Goal: Information Seeking & Learning: Understand process/instructions

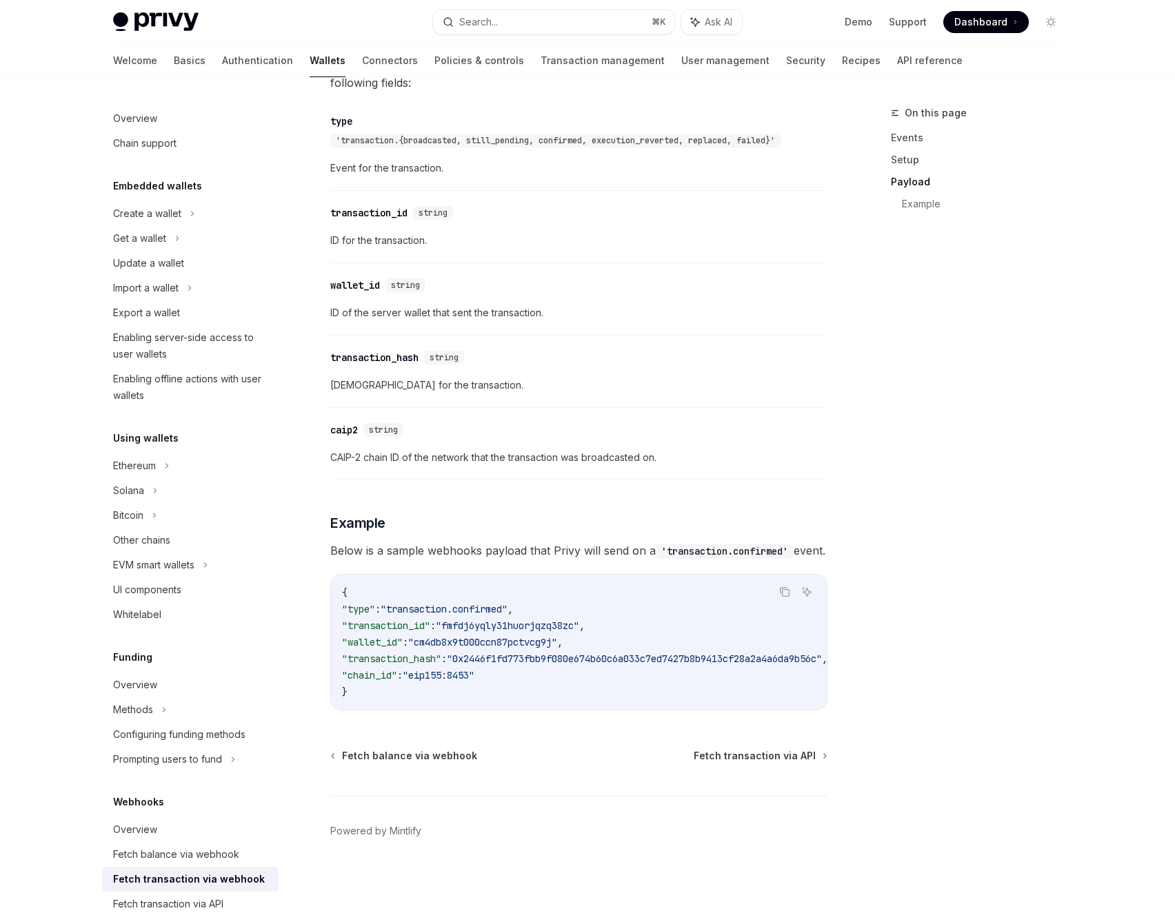
scroll to position [1155, 0]
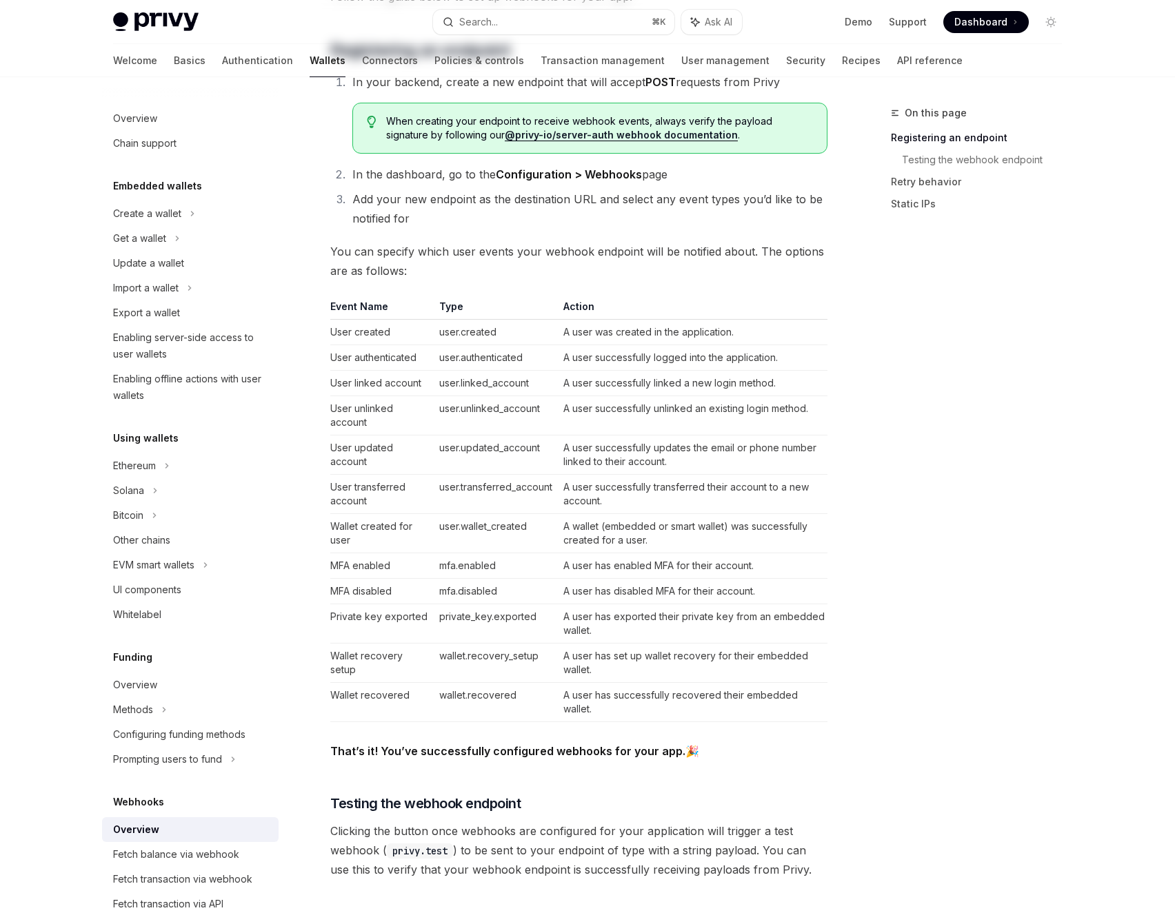
scroll to position [1110, 0]
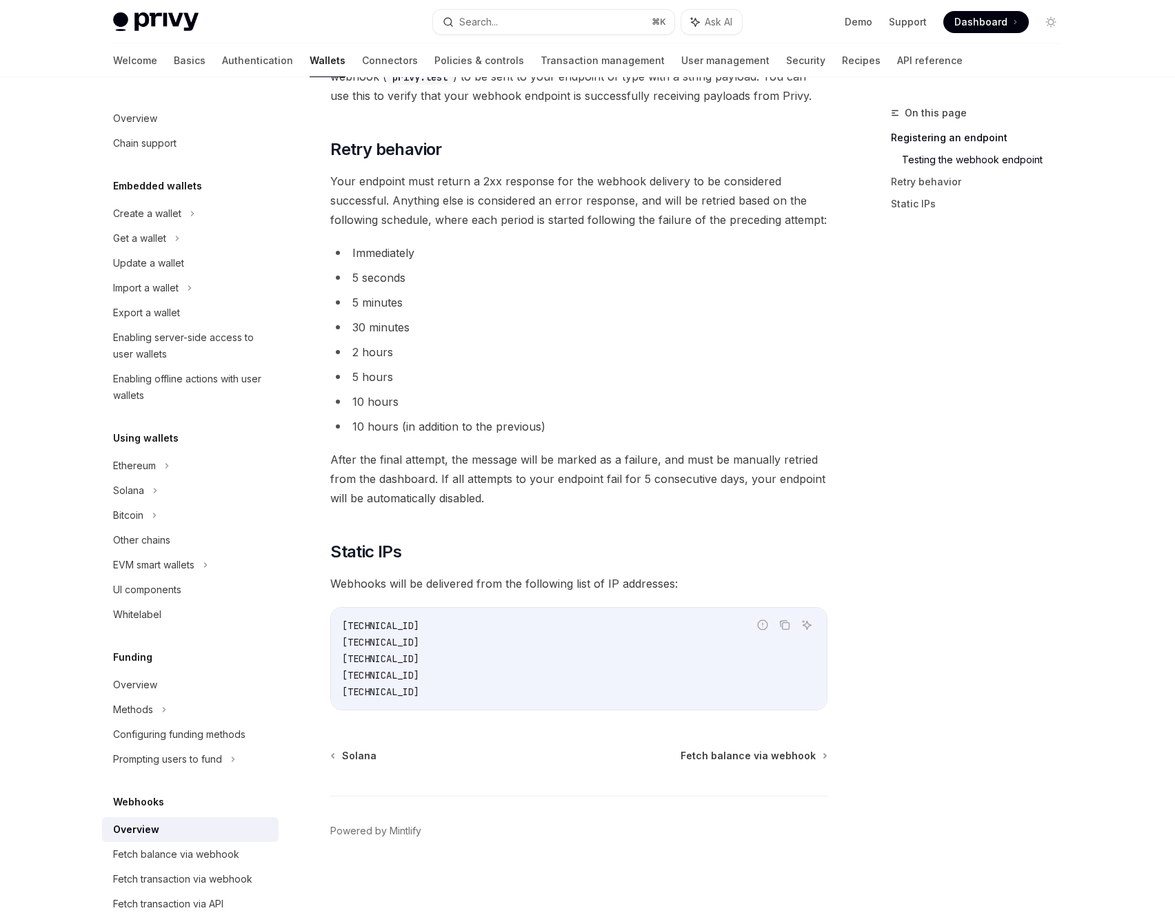
type textarea "*"
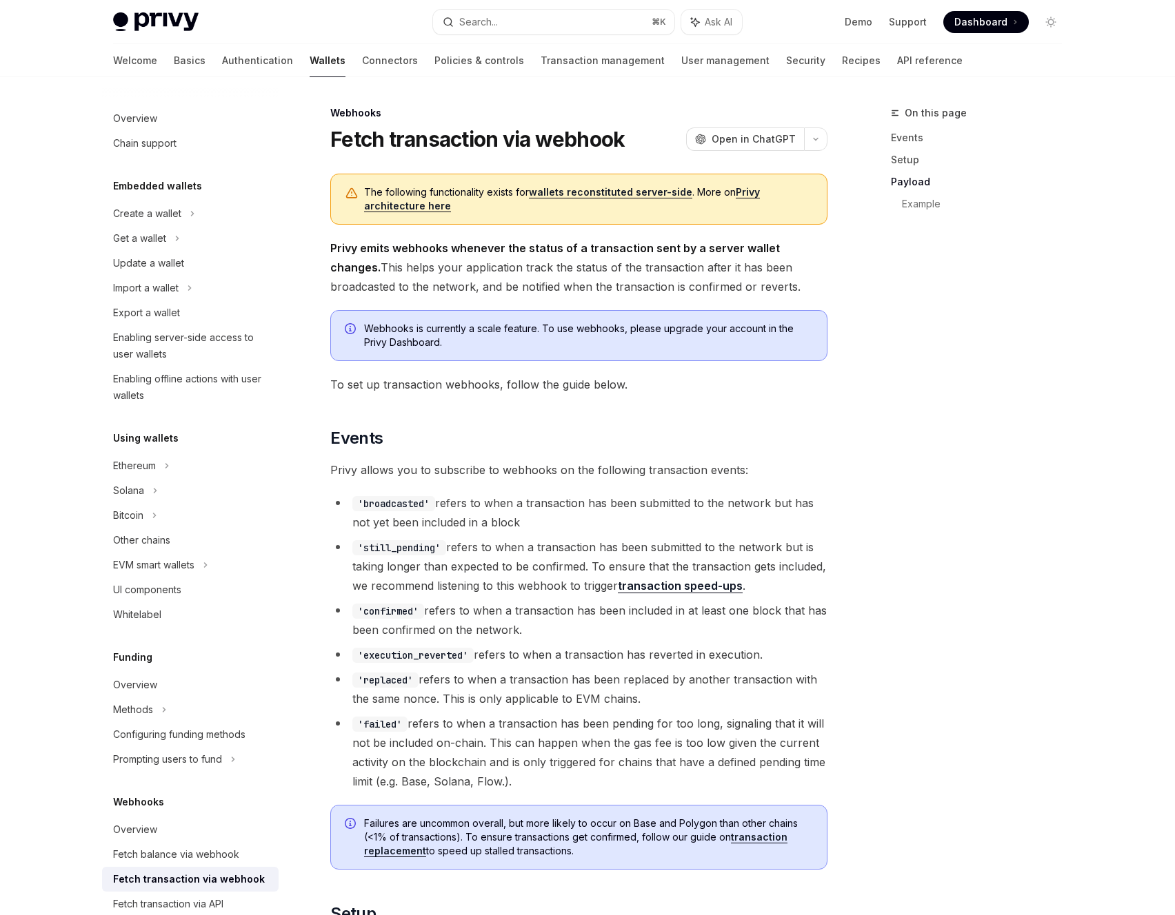
scroll to position [1155, 0]
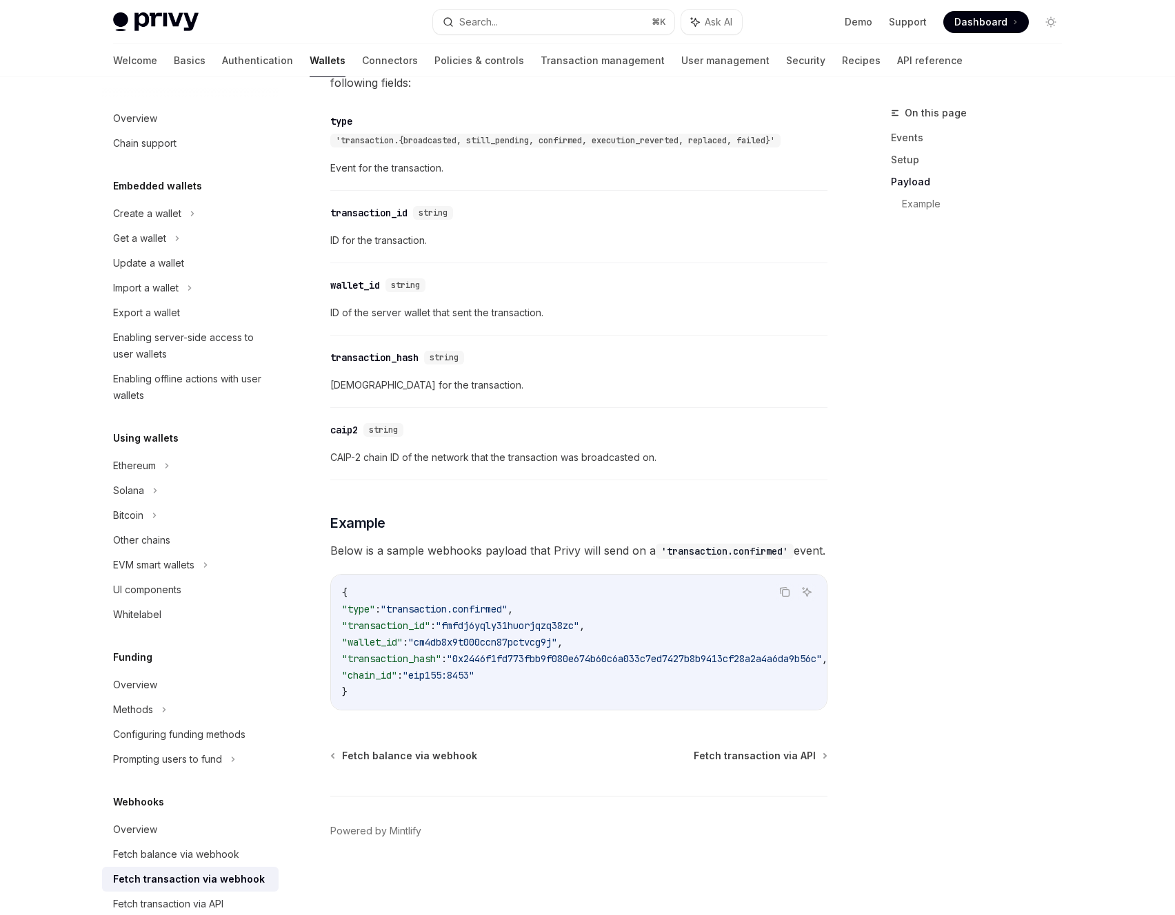
type textarea "*"
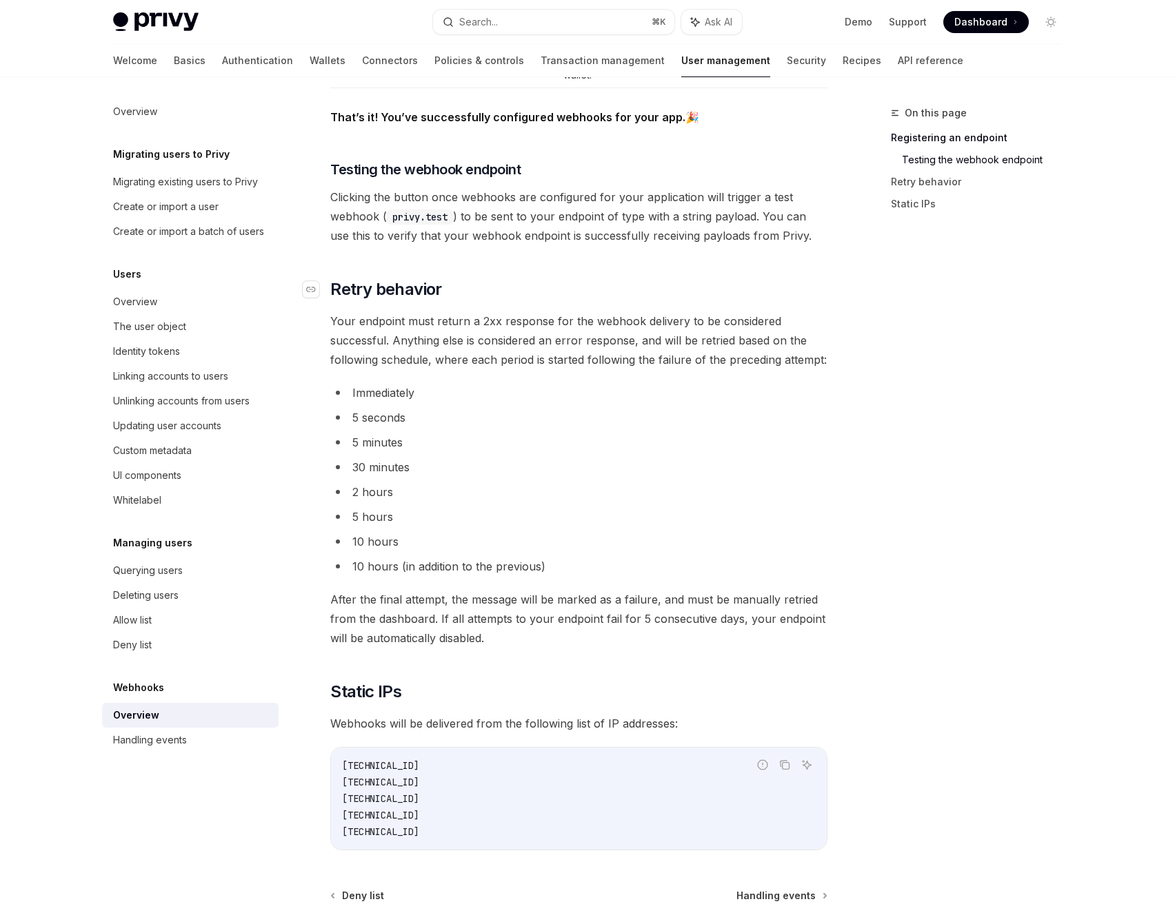
scroll to position [1461, 0]
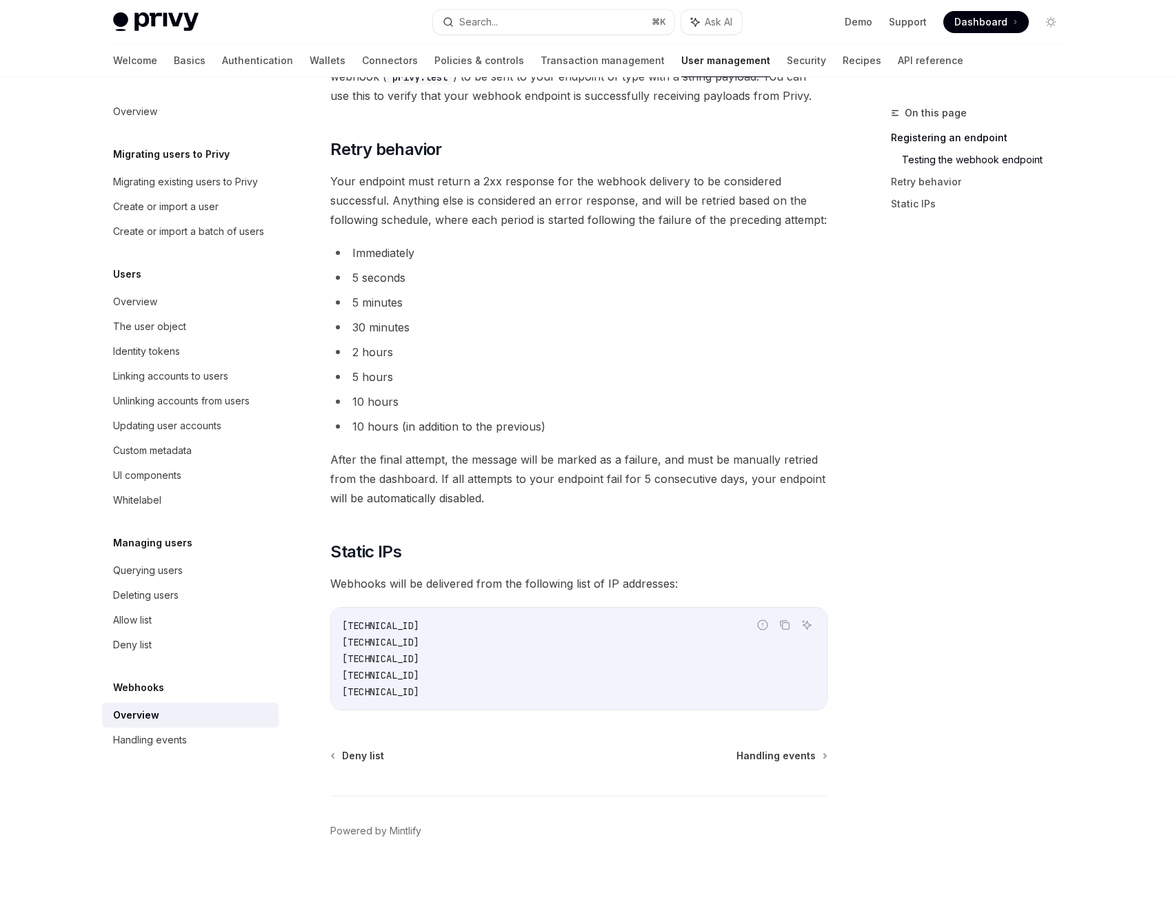
click at [413, 7] on div "Privy Docs home page Search... ⌘ K Ask AI Demo Support Dashboard Dashboard Sear…" at bounding box center [587, 22] width 948 height 44
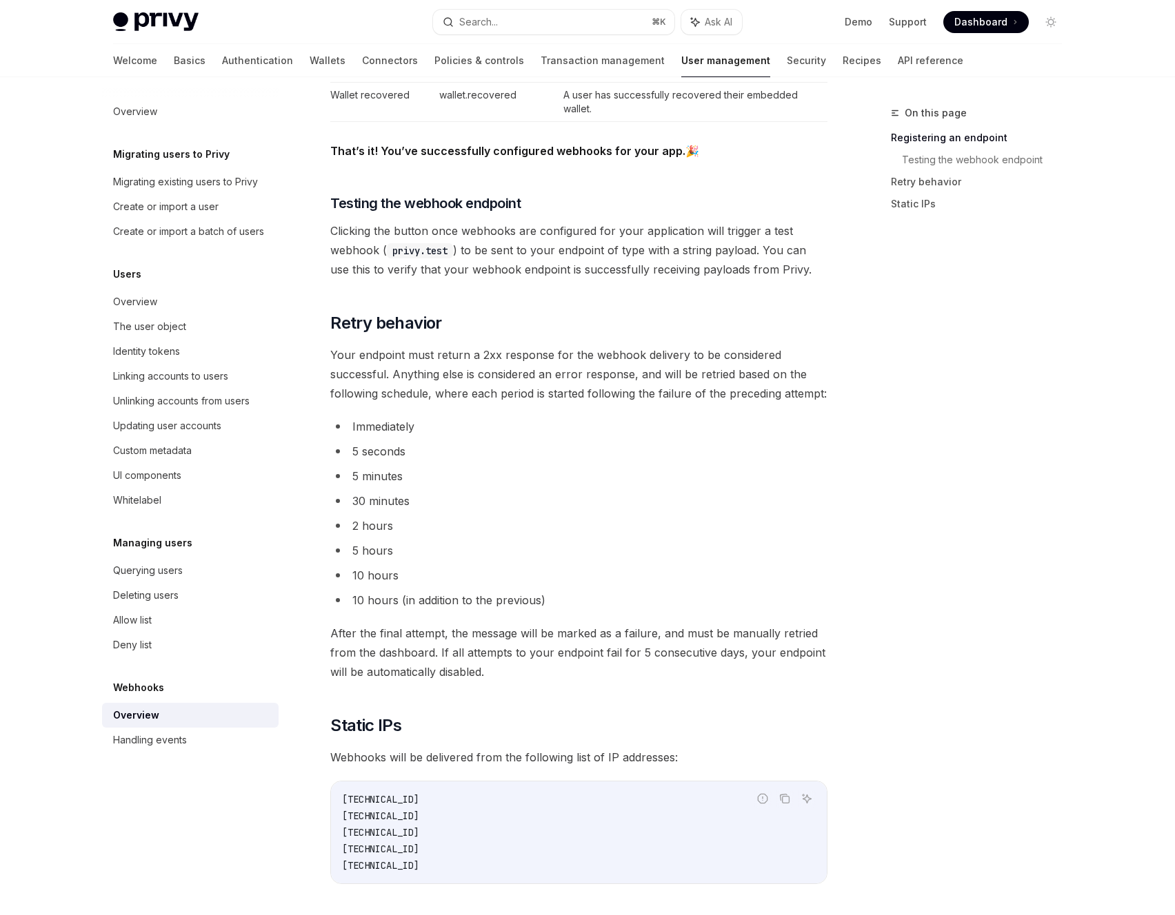
scroll to position [1207, 0]
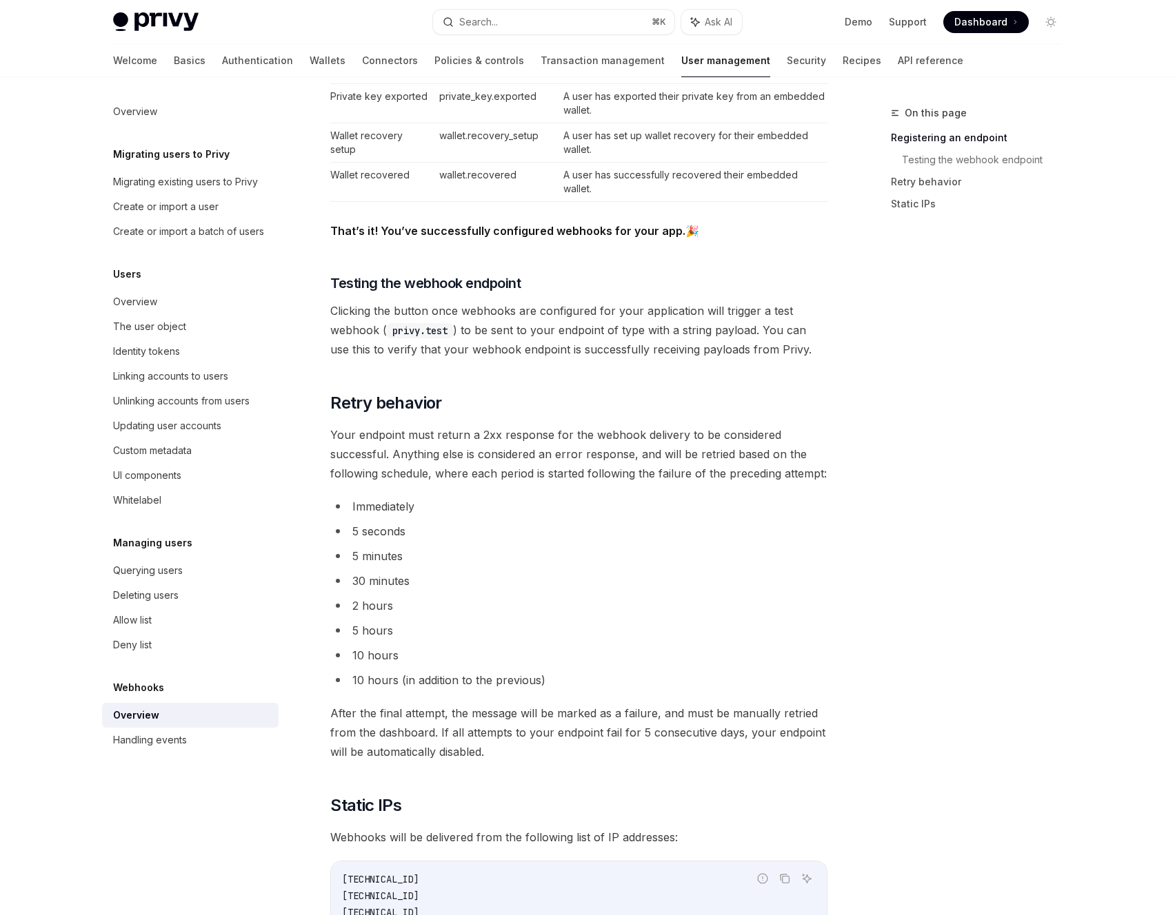
type textarea "*"
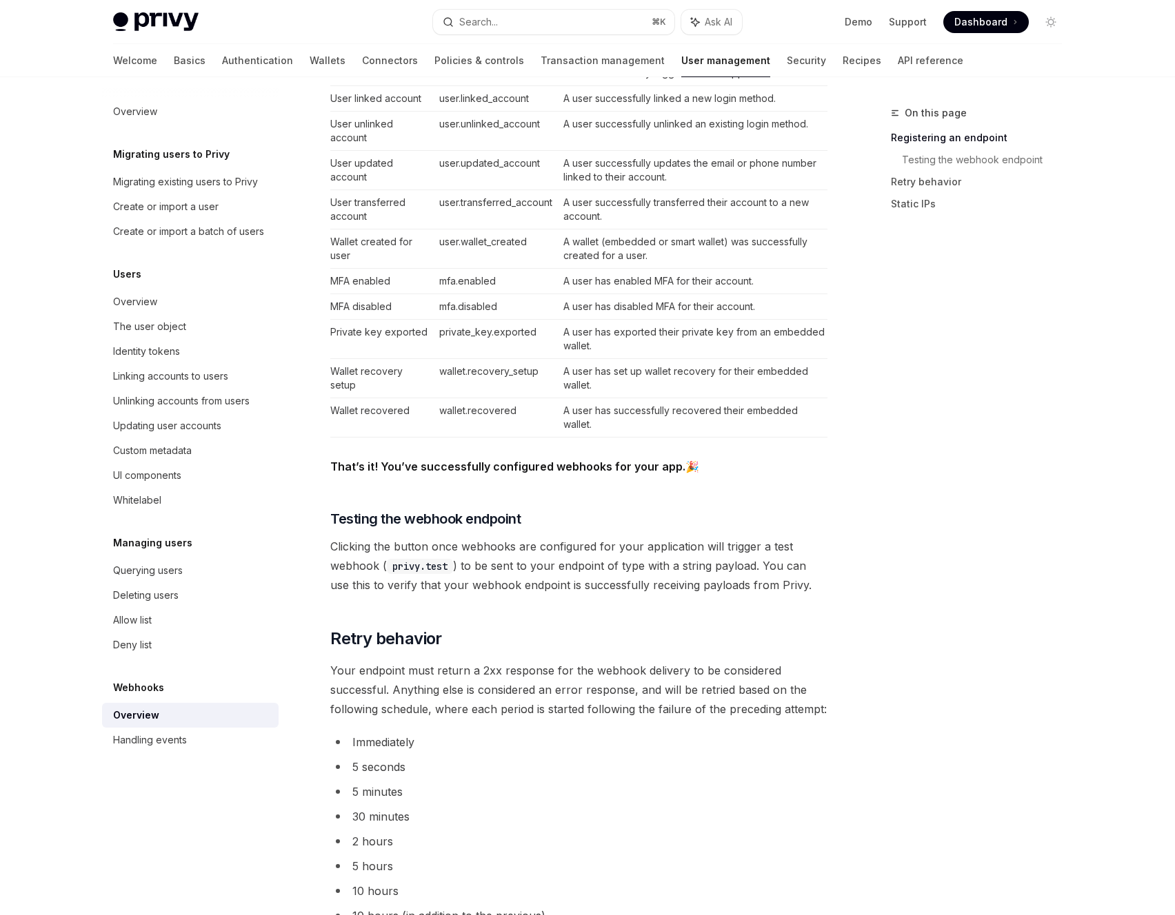
scroll to position [1461, 0]
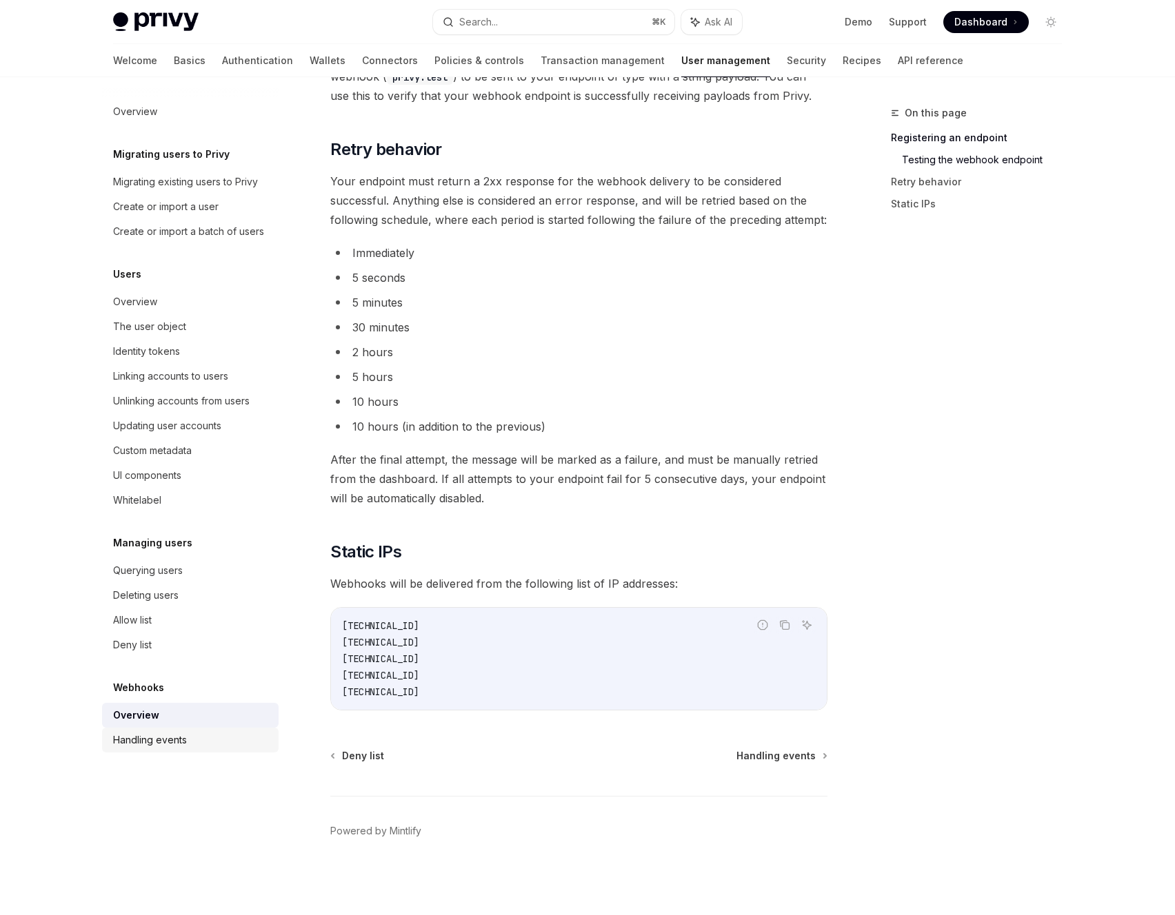
click at [201, 734] on div "Handling events" at bounding box center [191, 740] width 157 height 17
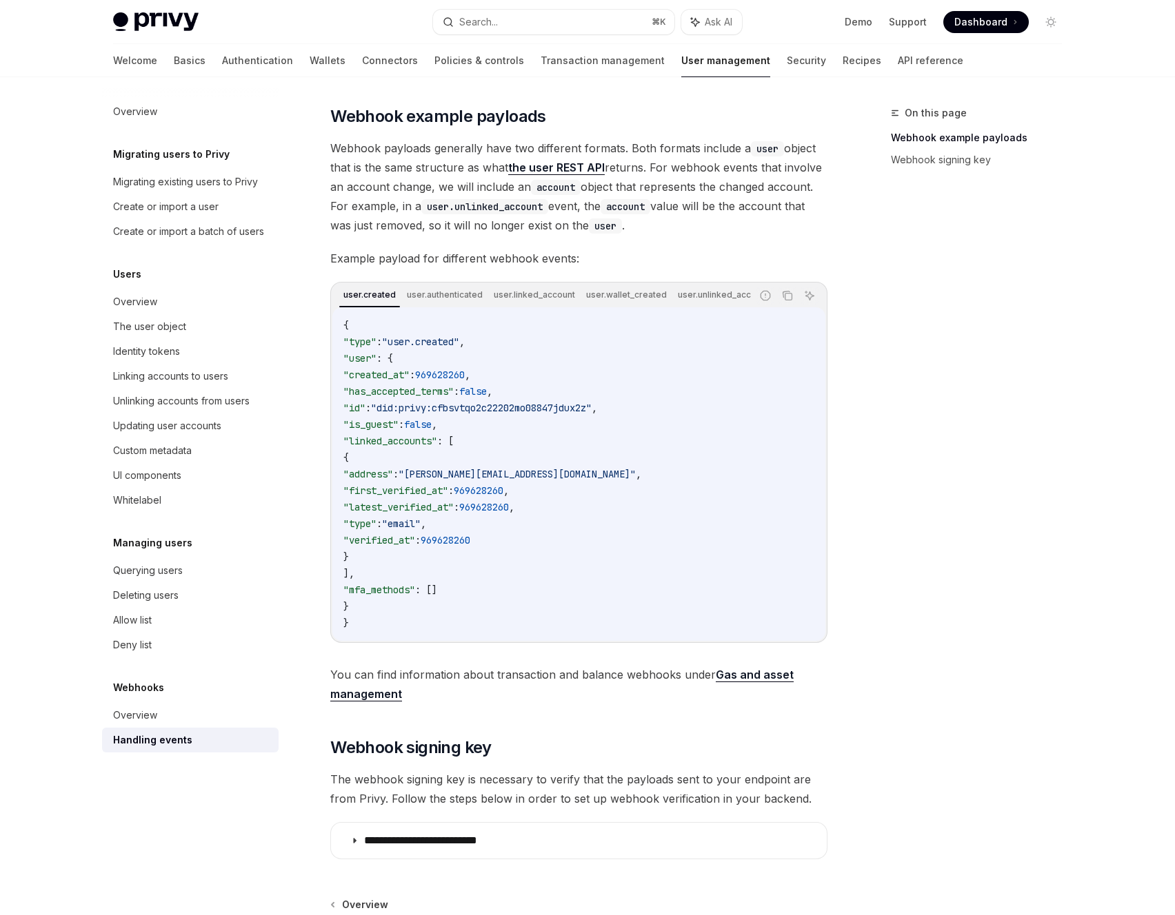
scroll to position [294, 0]
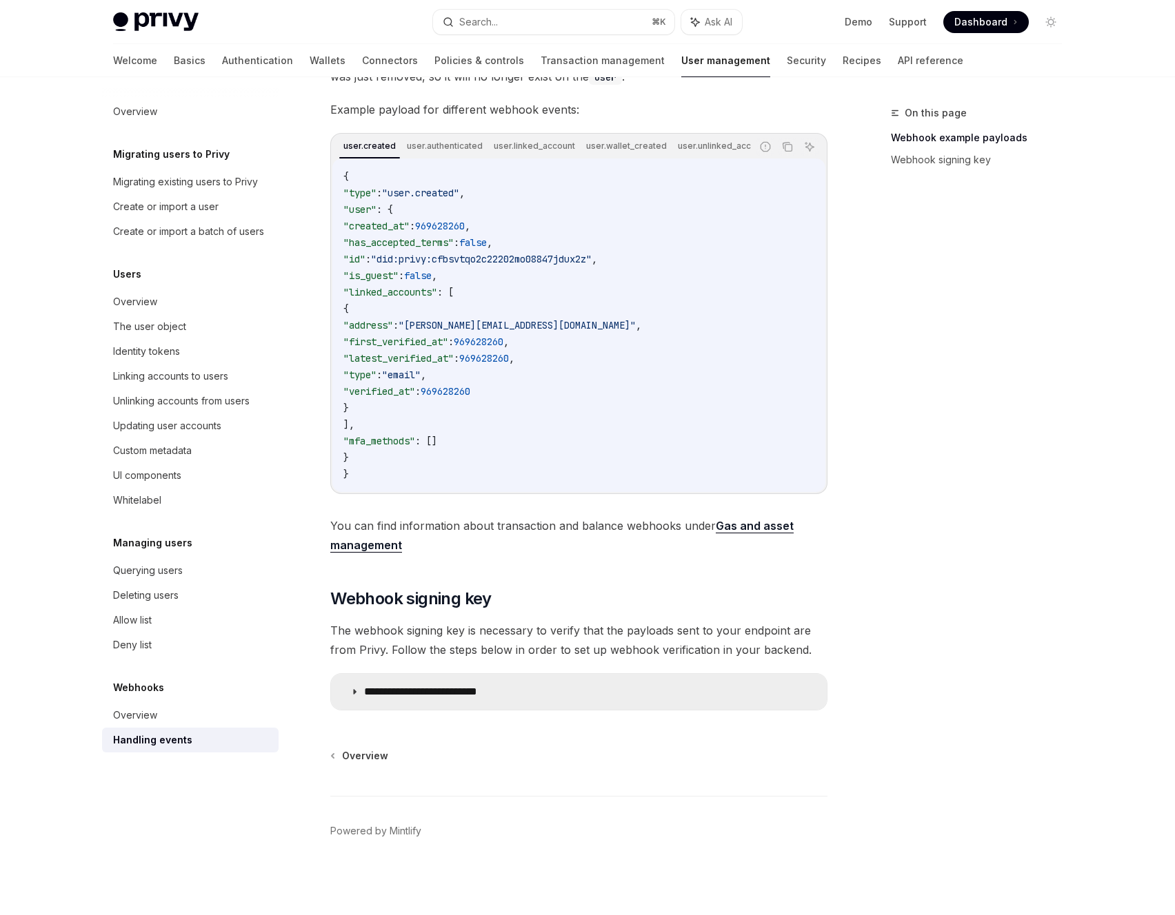
click at [542, 679] on summary "**********" at bounding box center [579, 692] width 496 height 36
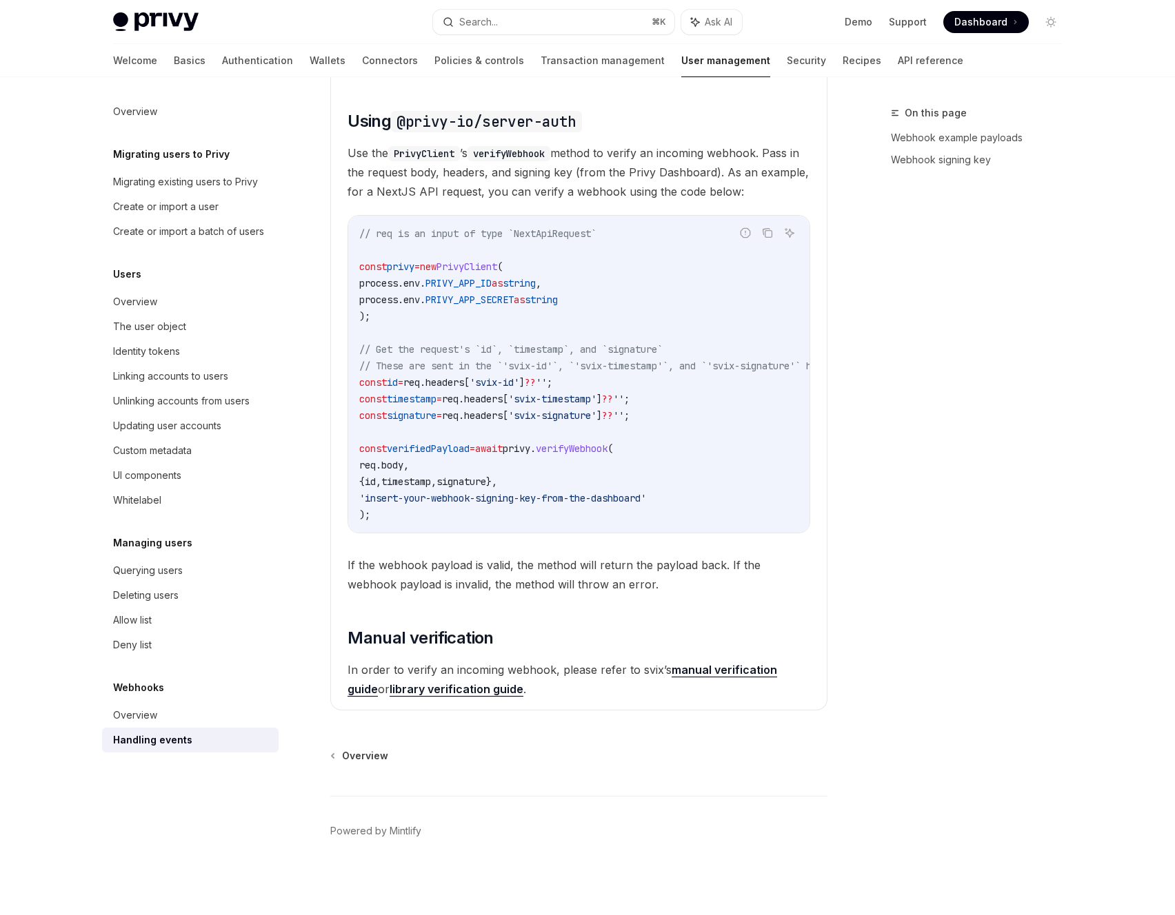
scroll to position [1075, 0]
click at [762, 227] on icon "Copy the contents from the code block" at bounding box center [767, 232] width 11 height 11
type textarea "*"
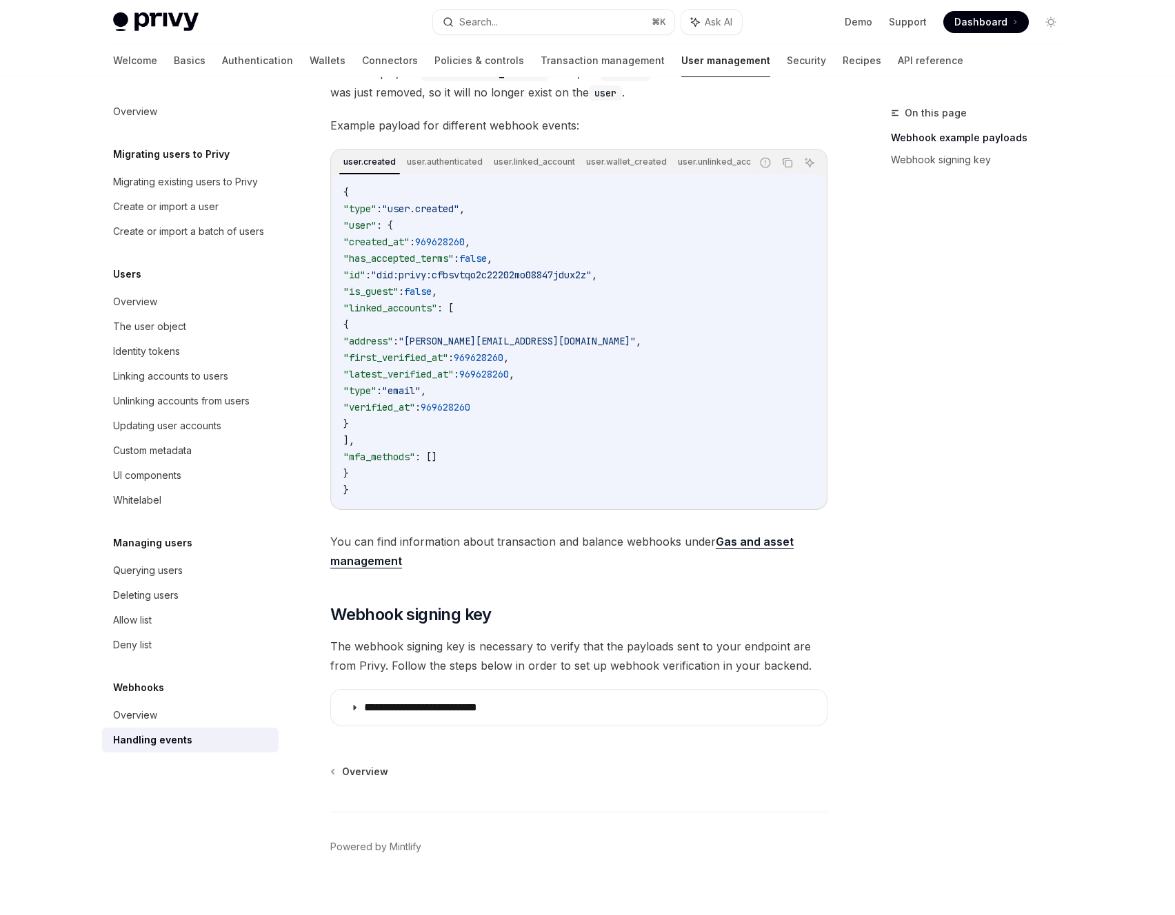
scroll to position [294, 0]
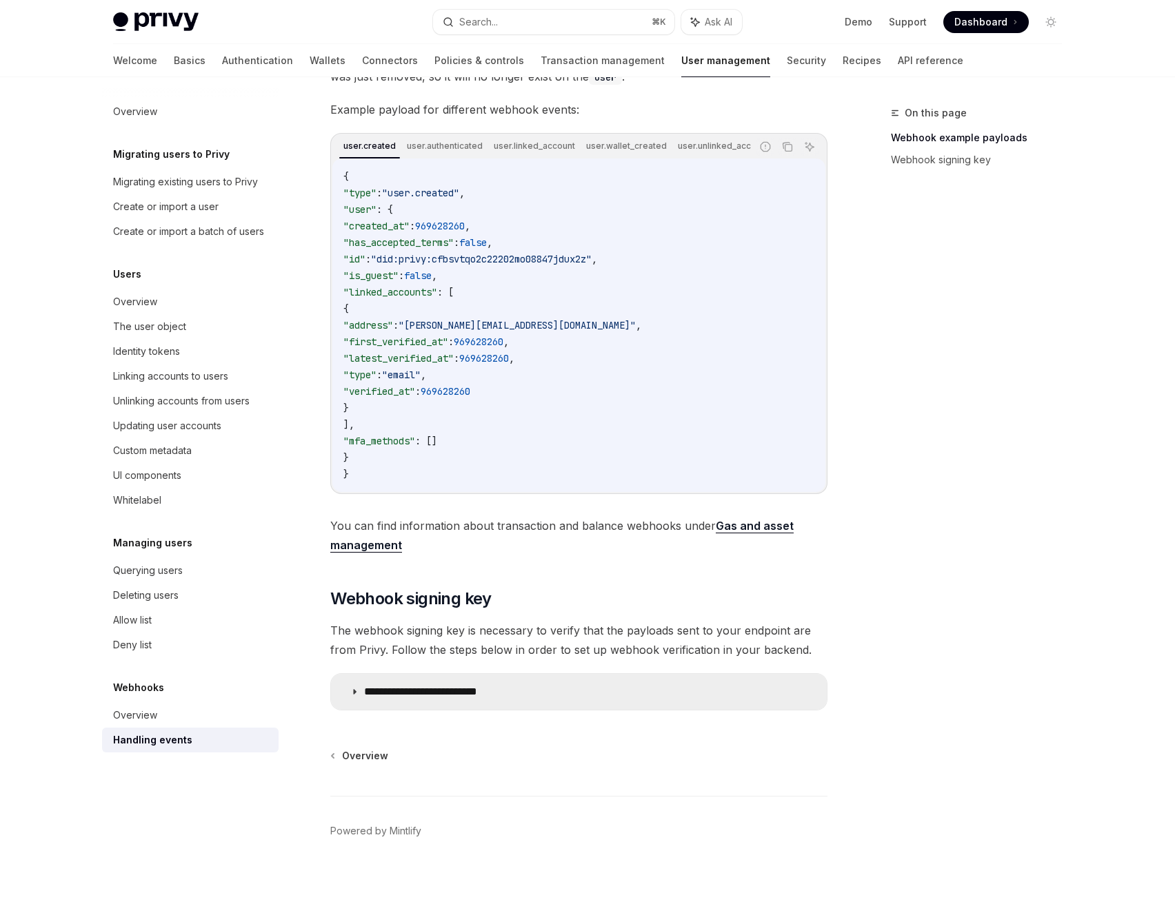
click at [534, 692] on summary "**********" at bounding box center [579, 692] width 496 height 36
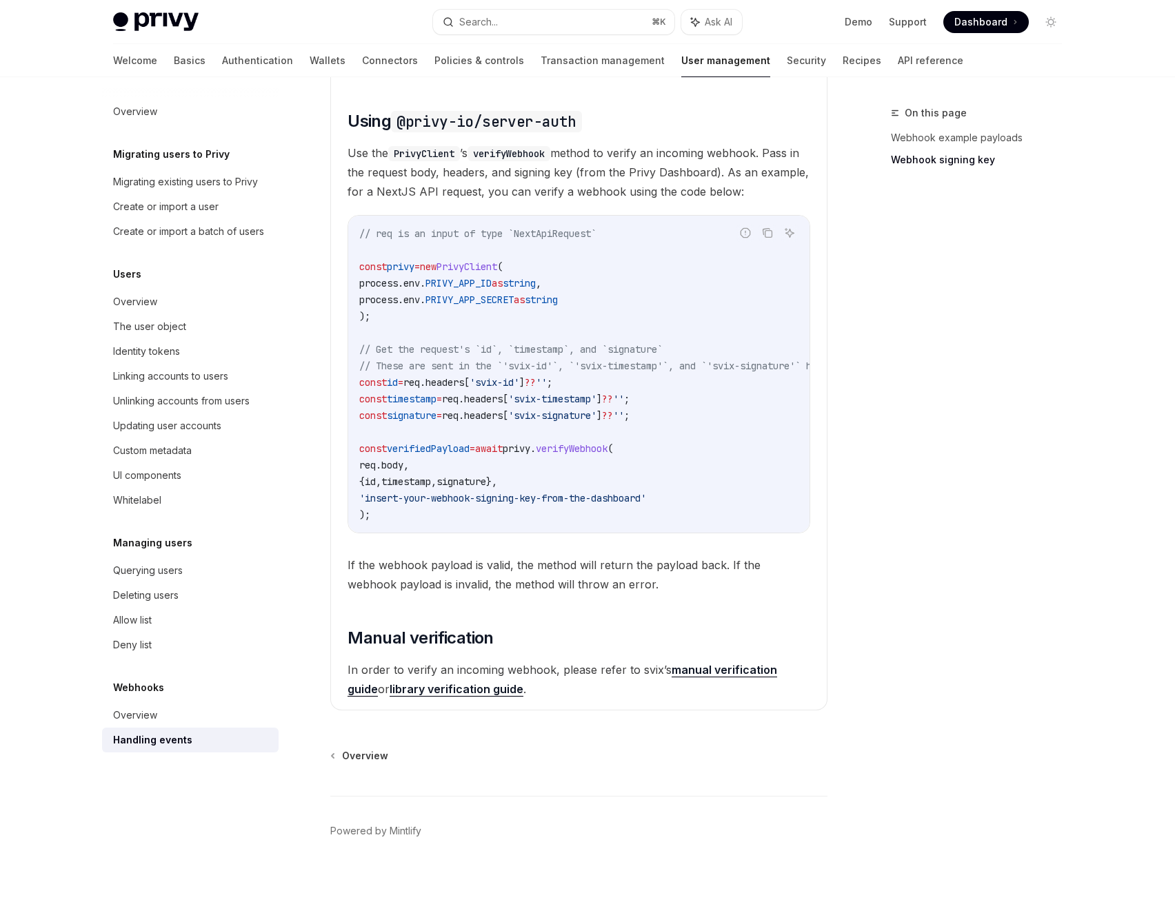
scroll to position [1075, 0]
click at [520, 673] on span "In order to verify an incoming webhook, please refer to svix’s manual verificat…" at bounding box center [578, 679] width 463 height 39
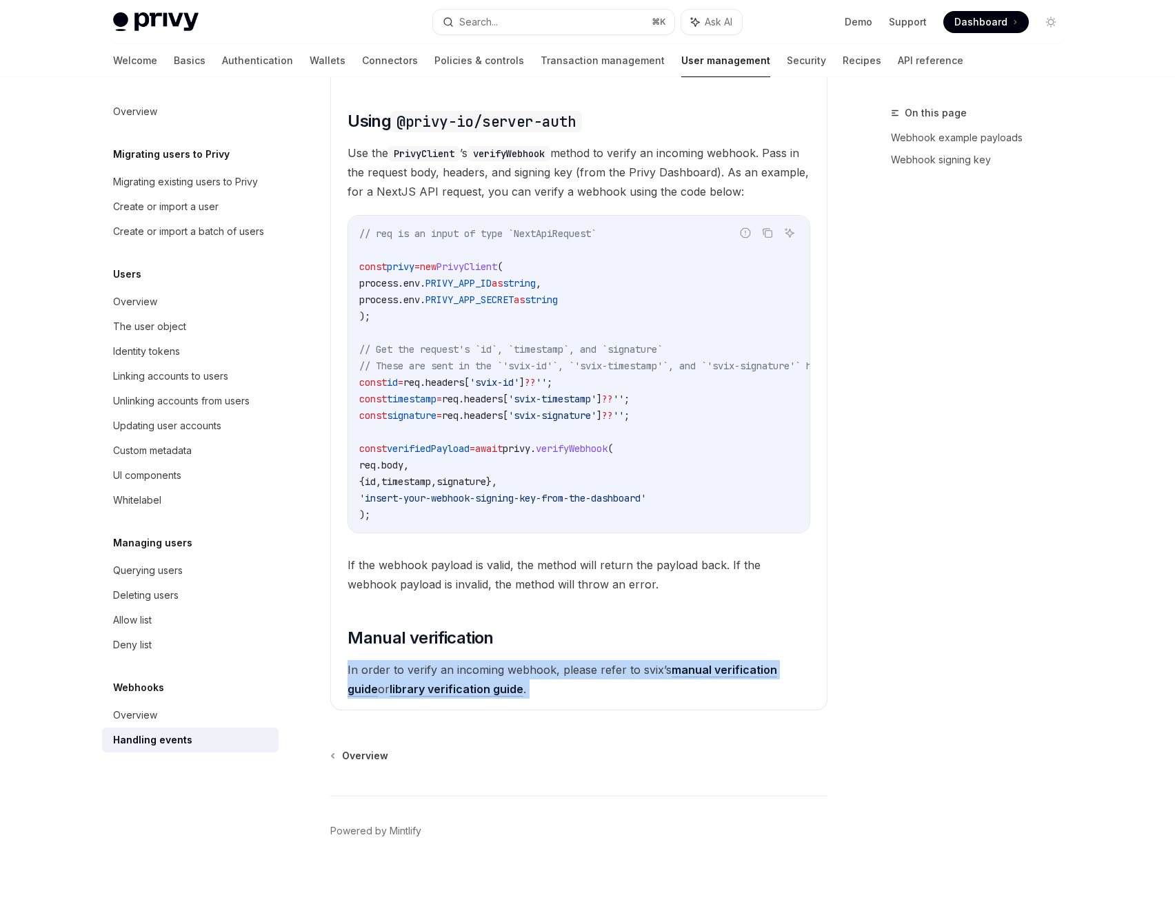
click at [520, 673] on span "In order to verify an incoming webhook, please refer to svix’s manual verificat…" at bounding box center [578, 679] width 463 height 39
click at [551, 687] on span "In order to verify an incoming webhook, please refer to svix’s manual verificat…" at bounding box center [578, 679] width 463 height 39
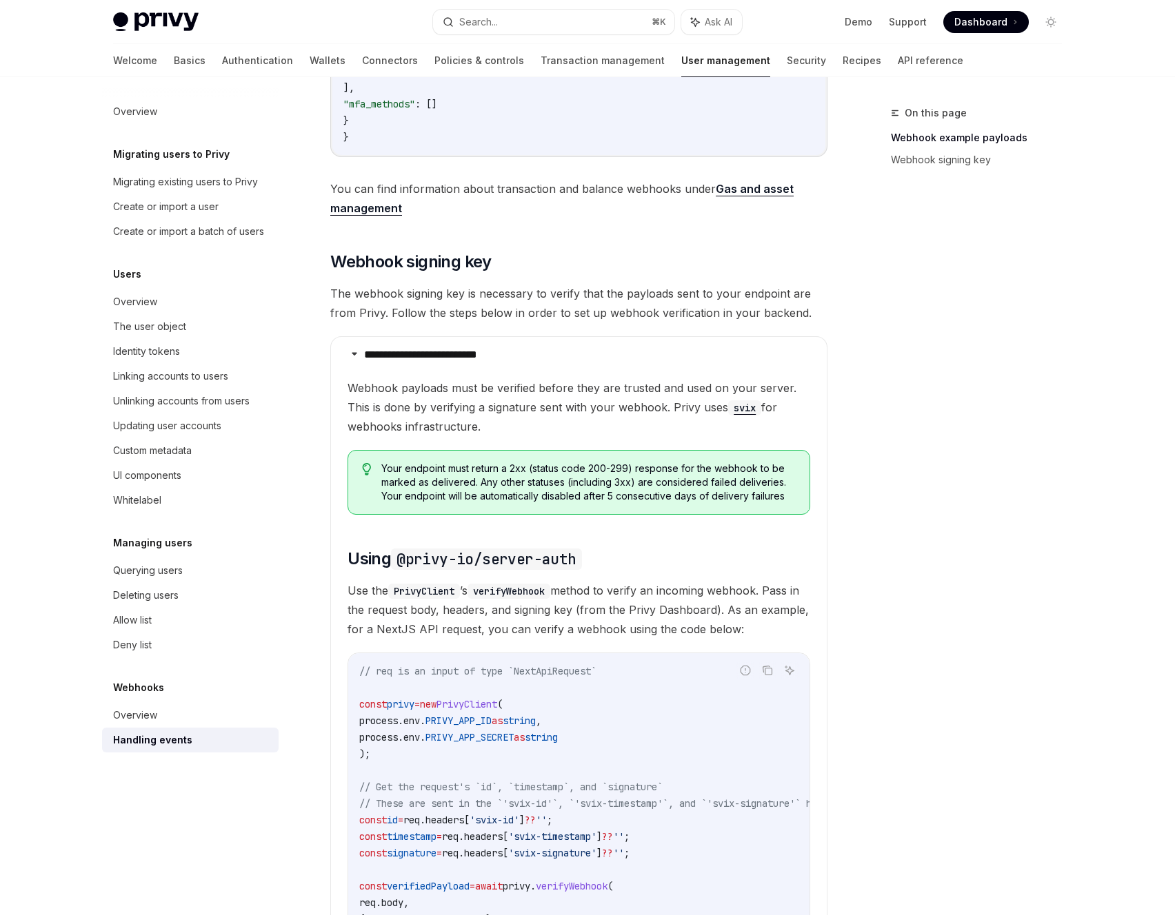
scroll to position [0, 0]
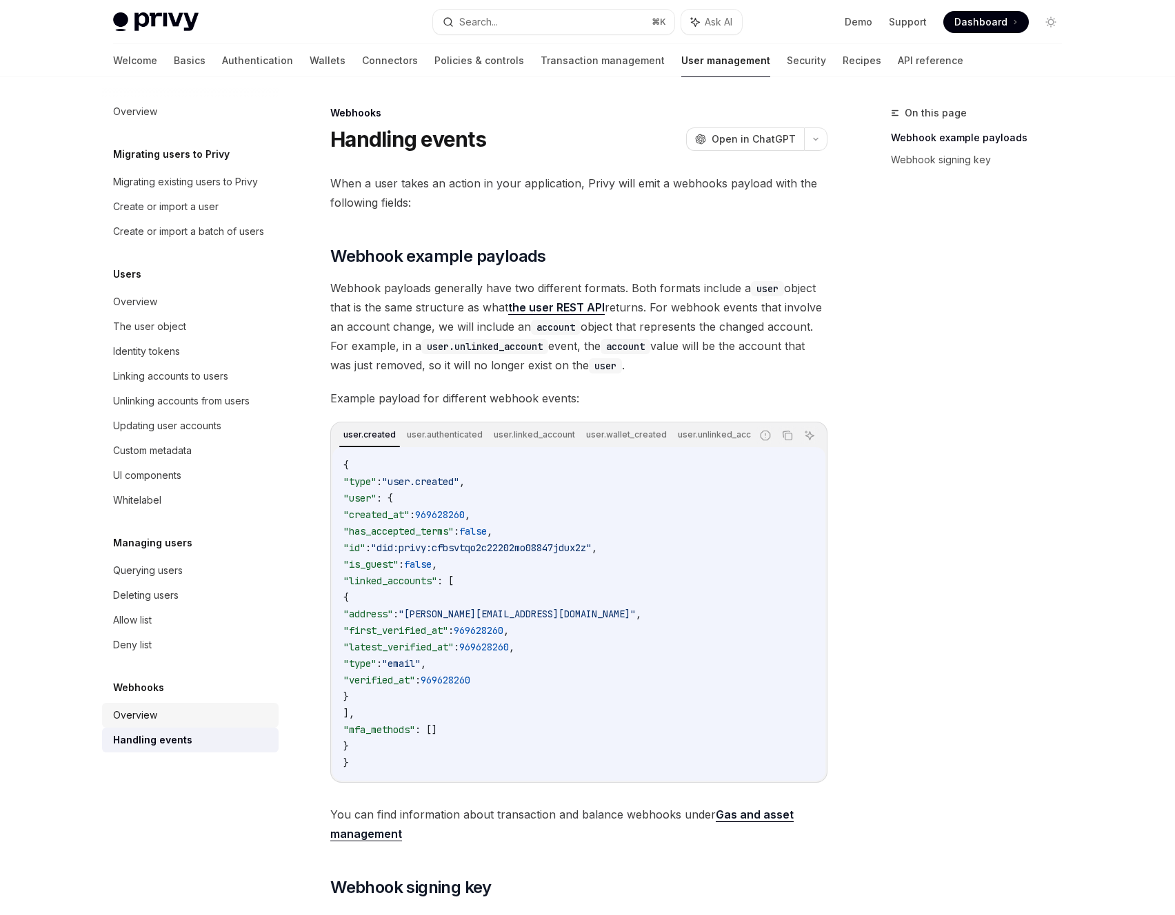
click at [144, 722] on div "Overview" at bounding box center [135, 715] width 44 height 17
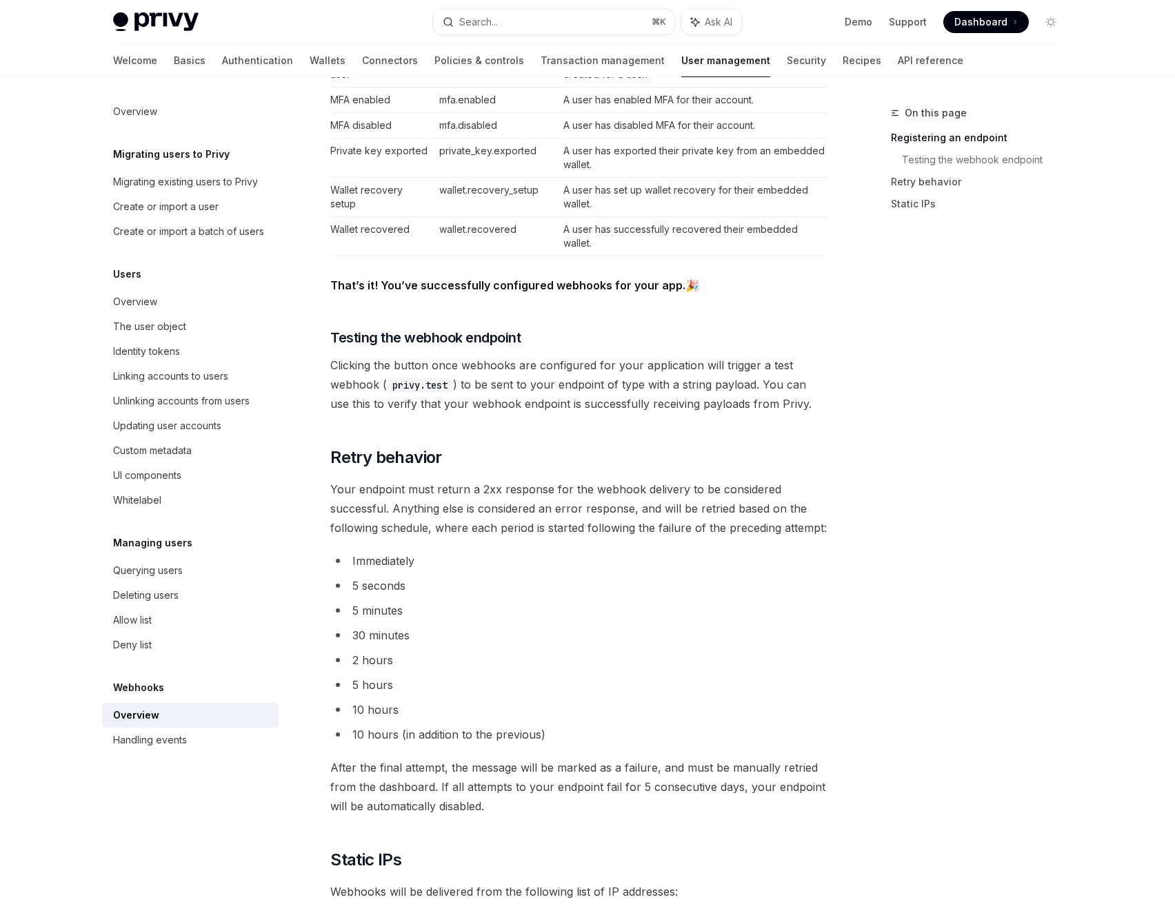
scroll to position [1403, 0]
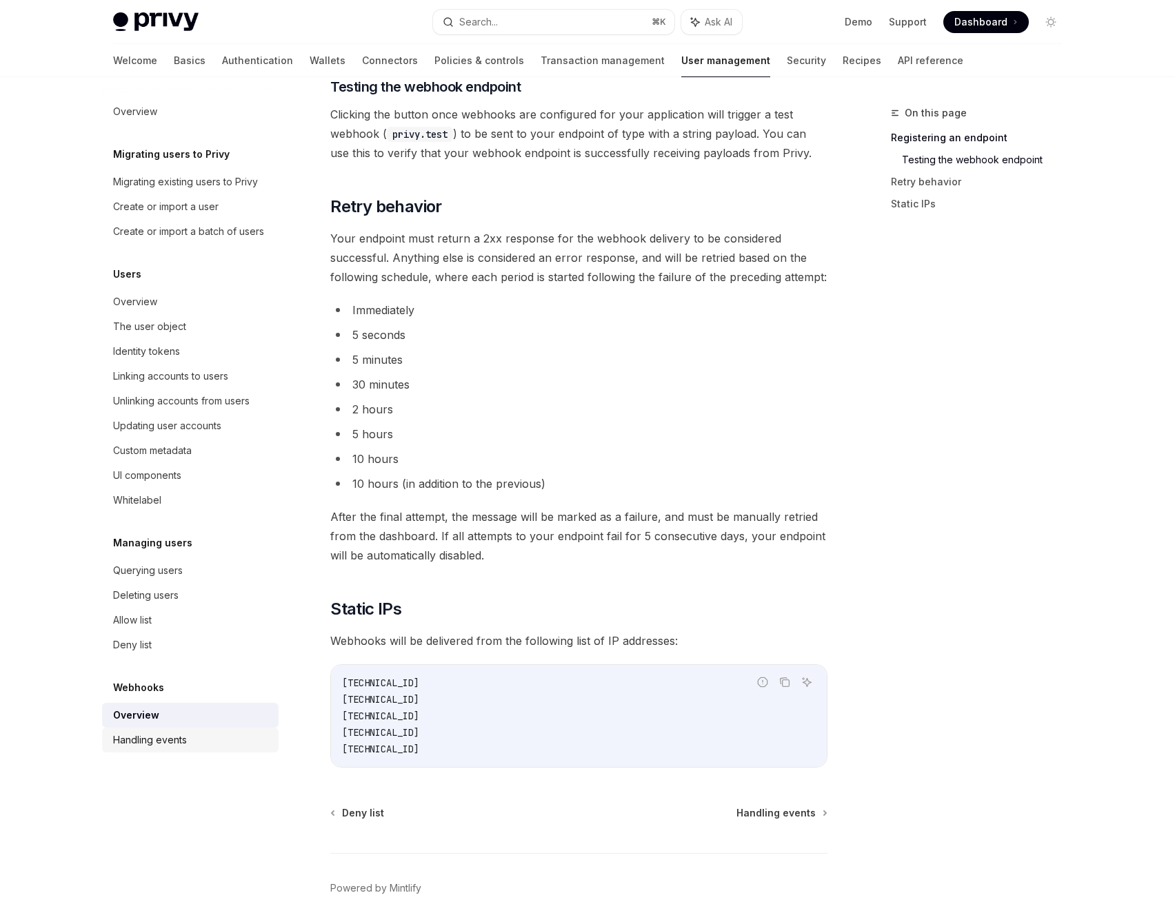
click at [187, 738] on div "Handling events" at bounding box center [191, 740] width 157 height 17
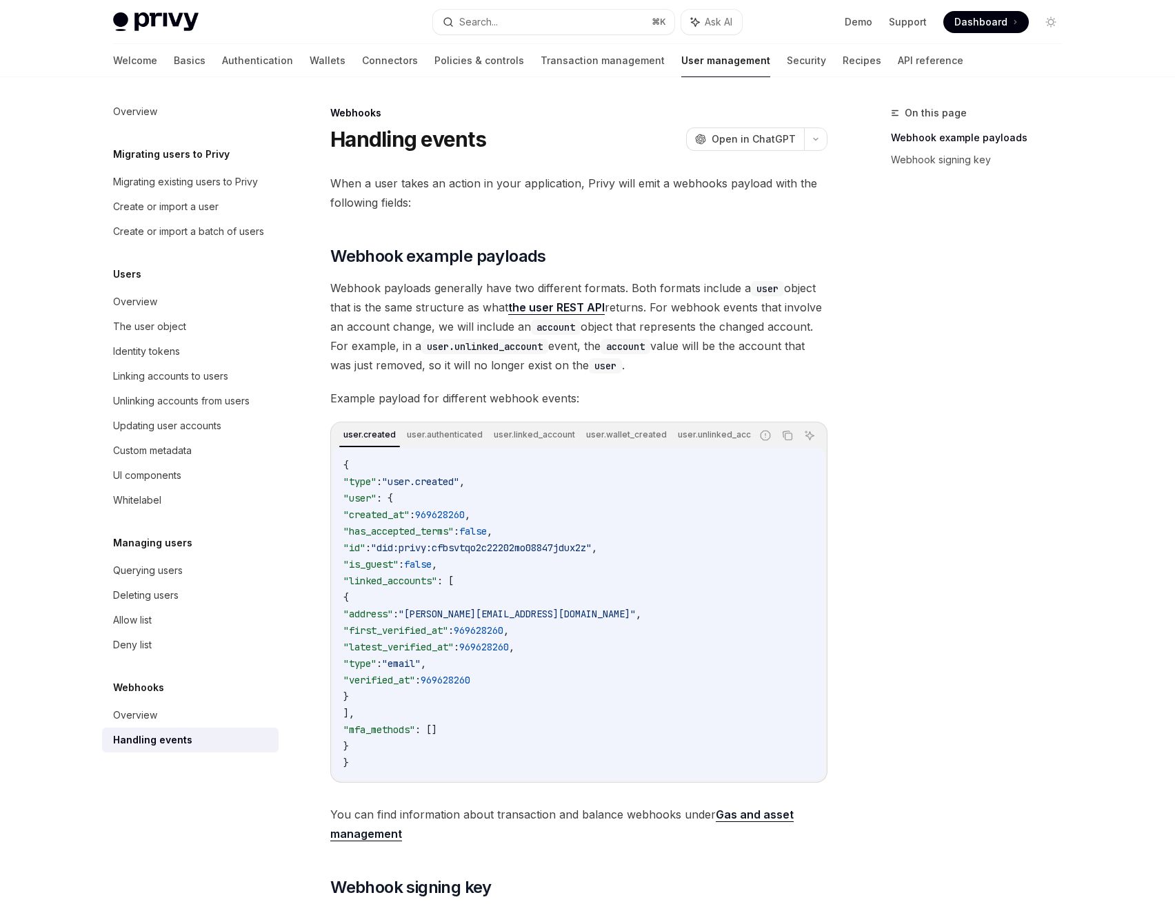
click at [578, 307] on link "the user REST API" at bounding box center [556, 308] width 97 height 14
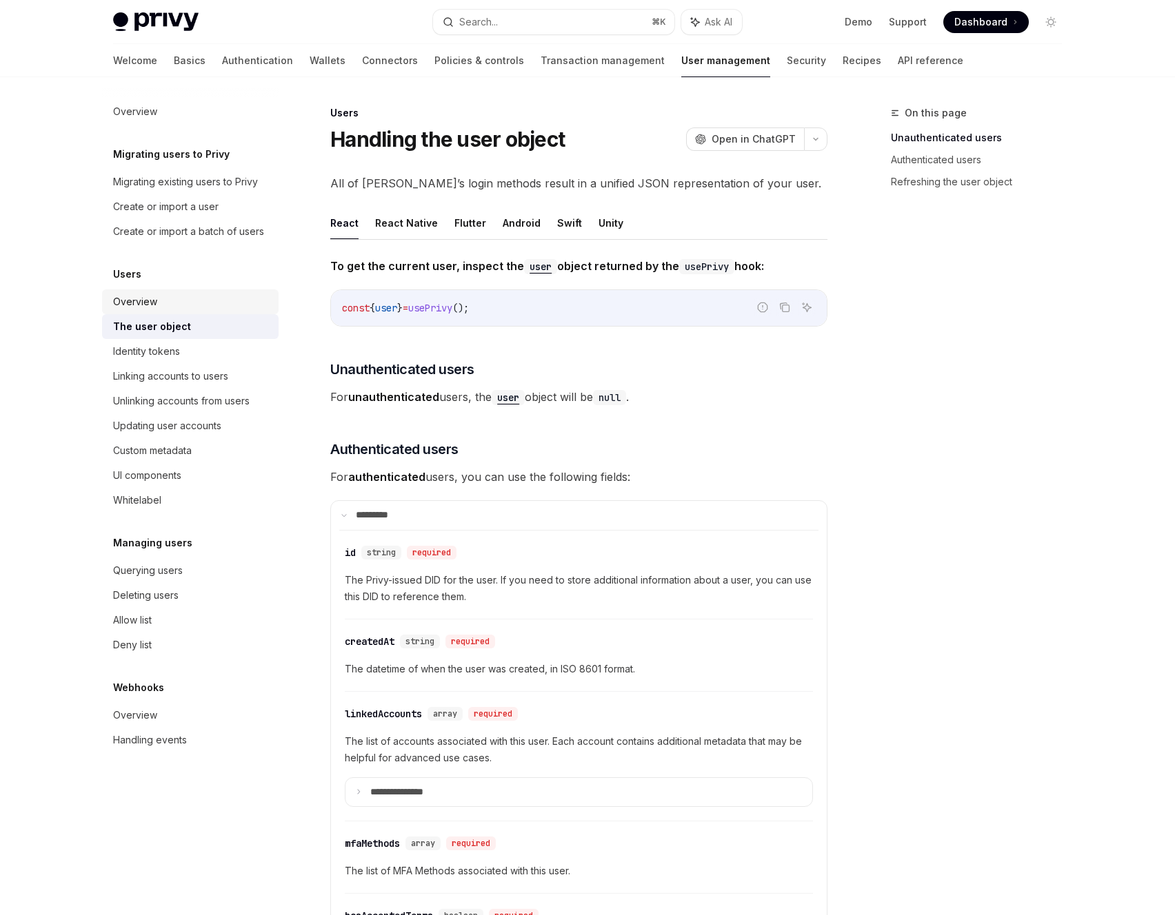
click at [216, 305] on div "Overview" at bounding box center [191, 302] width 157 height 17
type textarea "*"
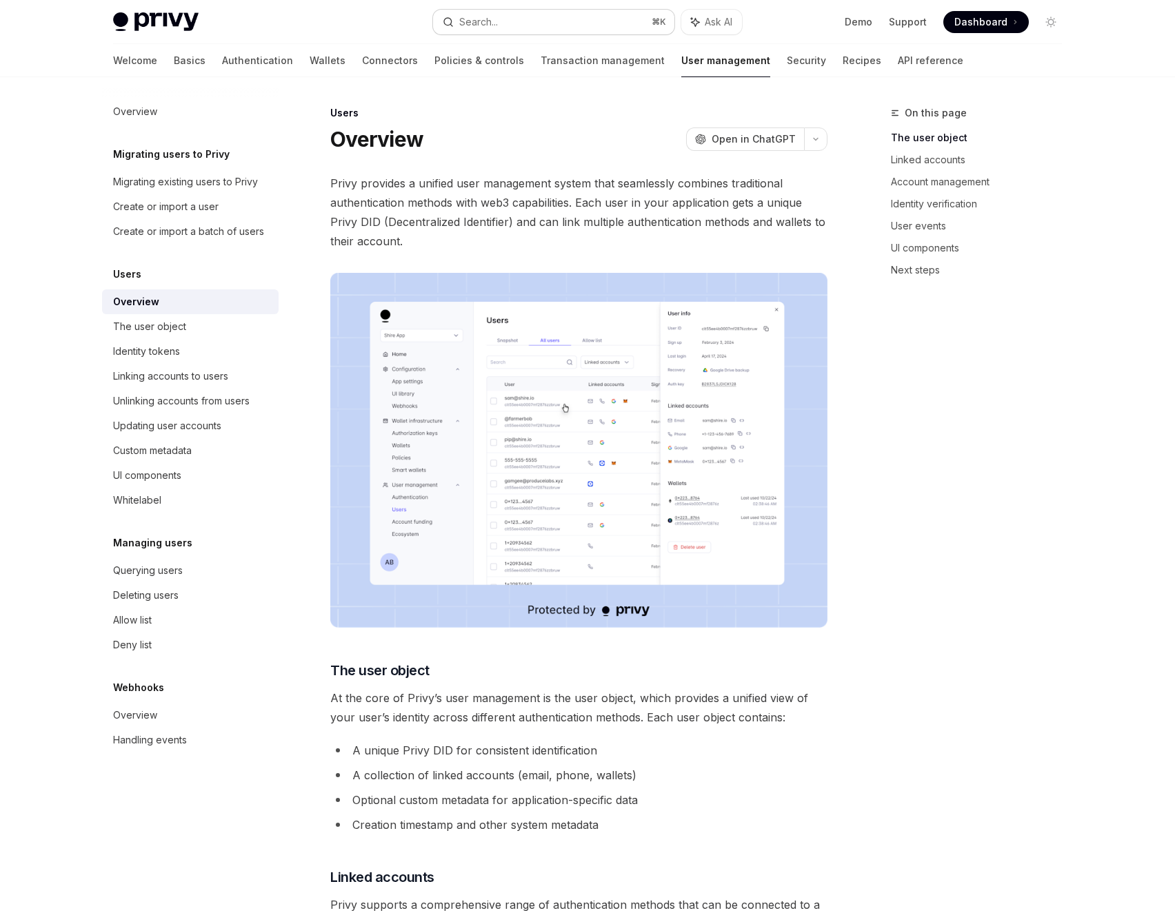
click at [628, 18] on button "Search... ⌘ K" at bounding box center [553, 22] width 241 height 25
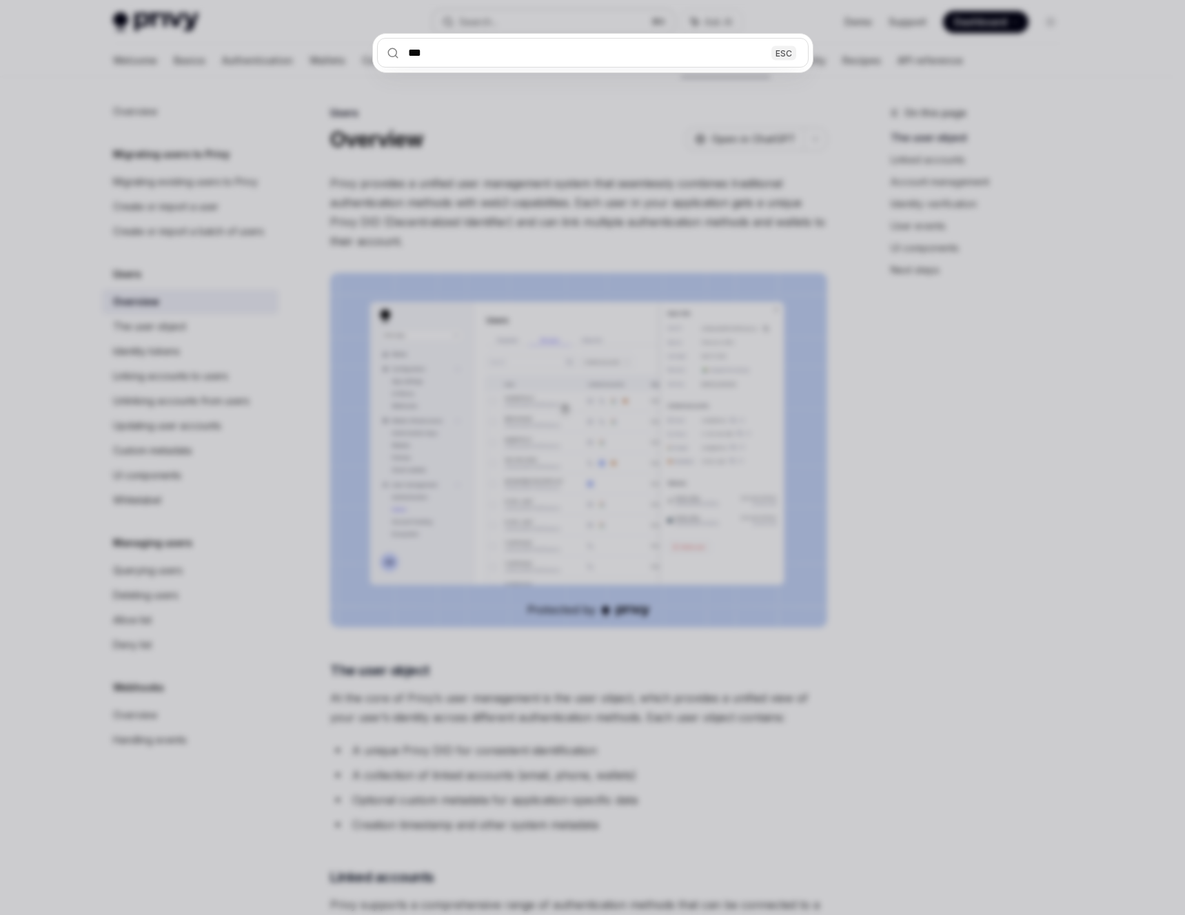
type input "****"
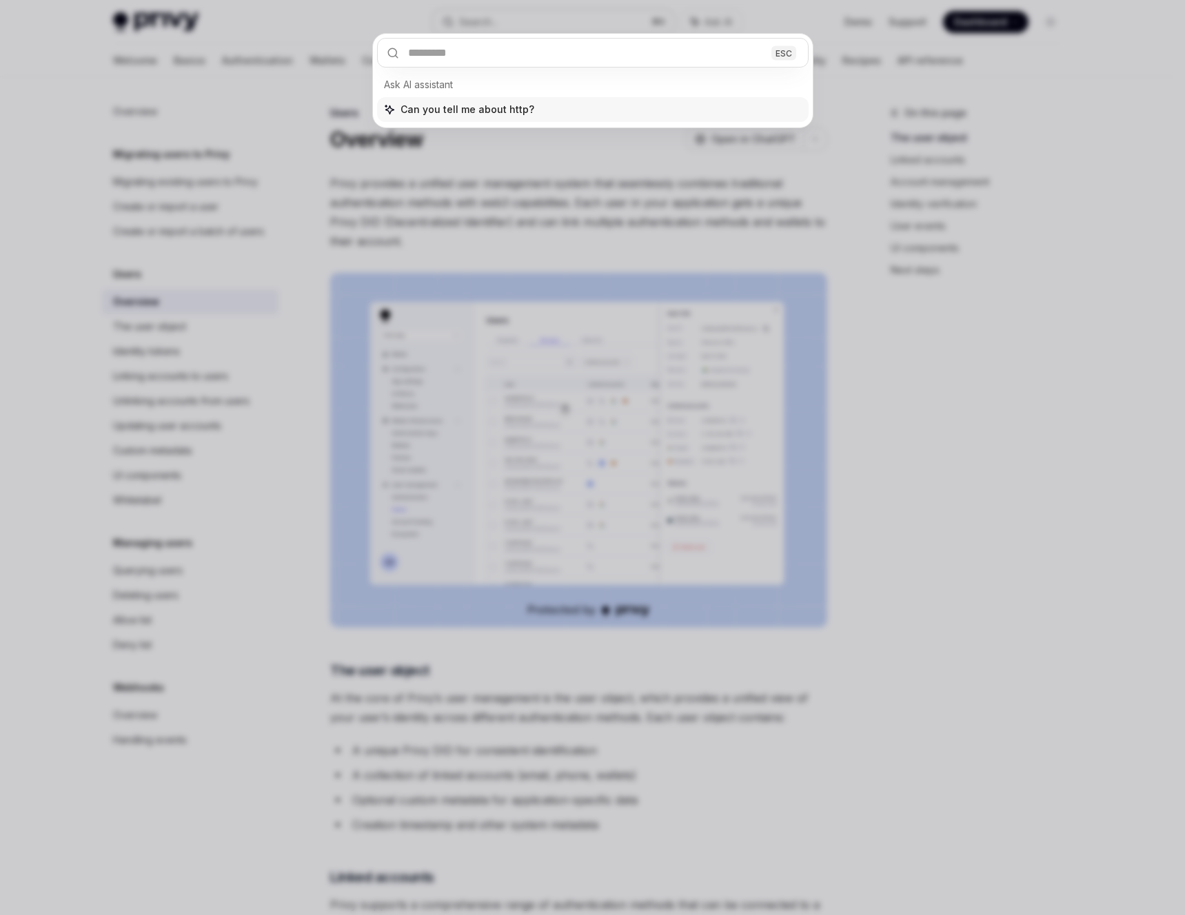
type textarea "*"
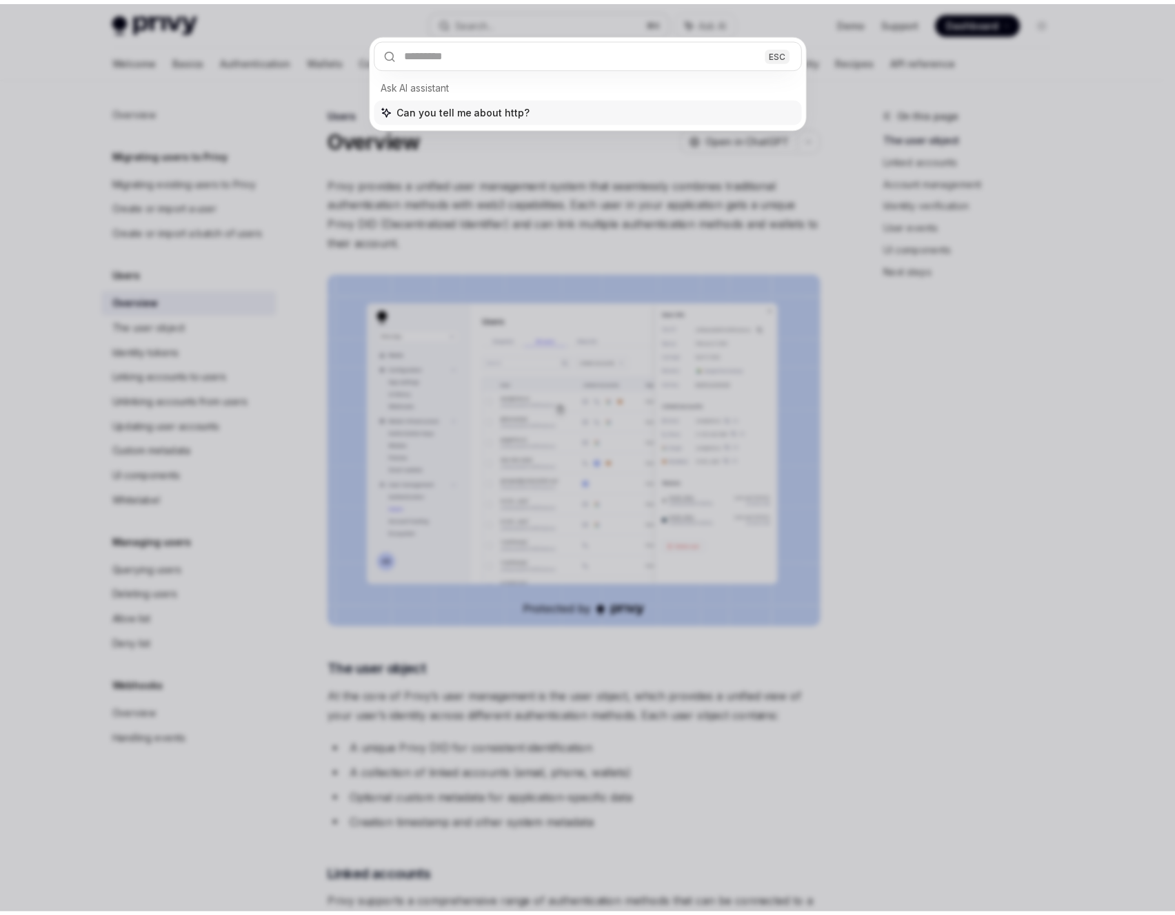
scroll to position [325, 0]
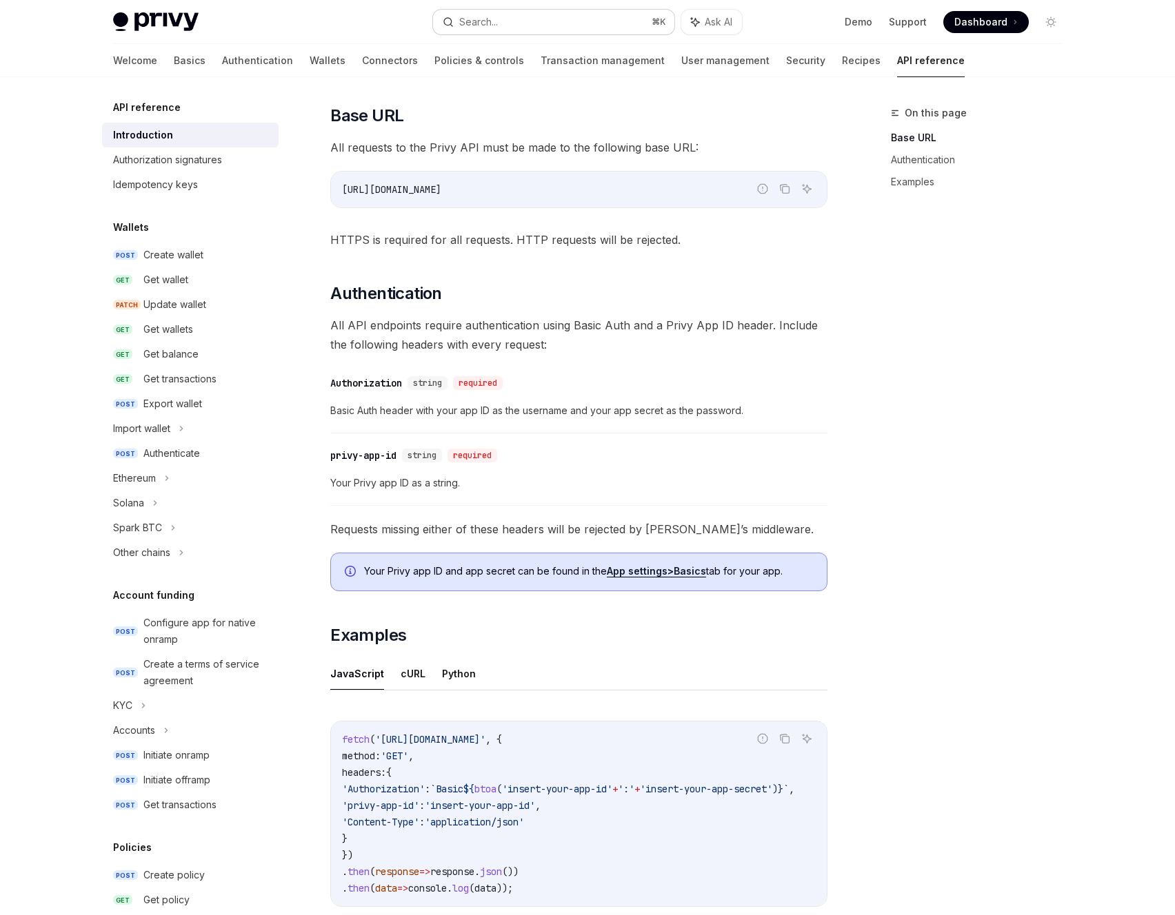
click at [628, 18] on button "Search... ⌘ K" at bounding box center [553, 22] width 241 height 25
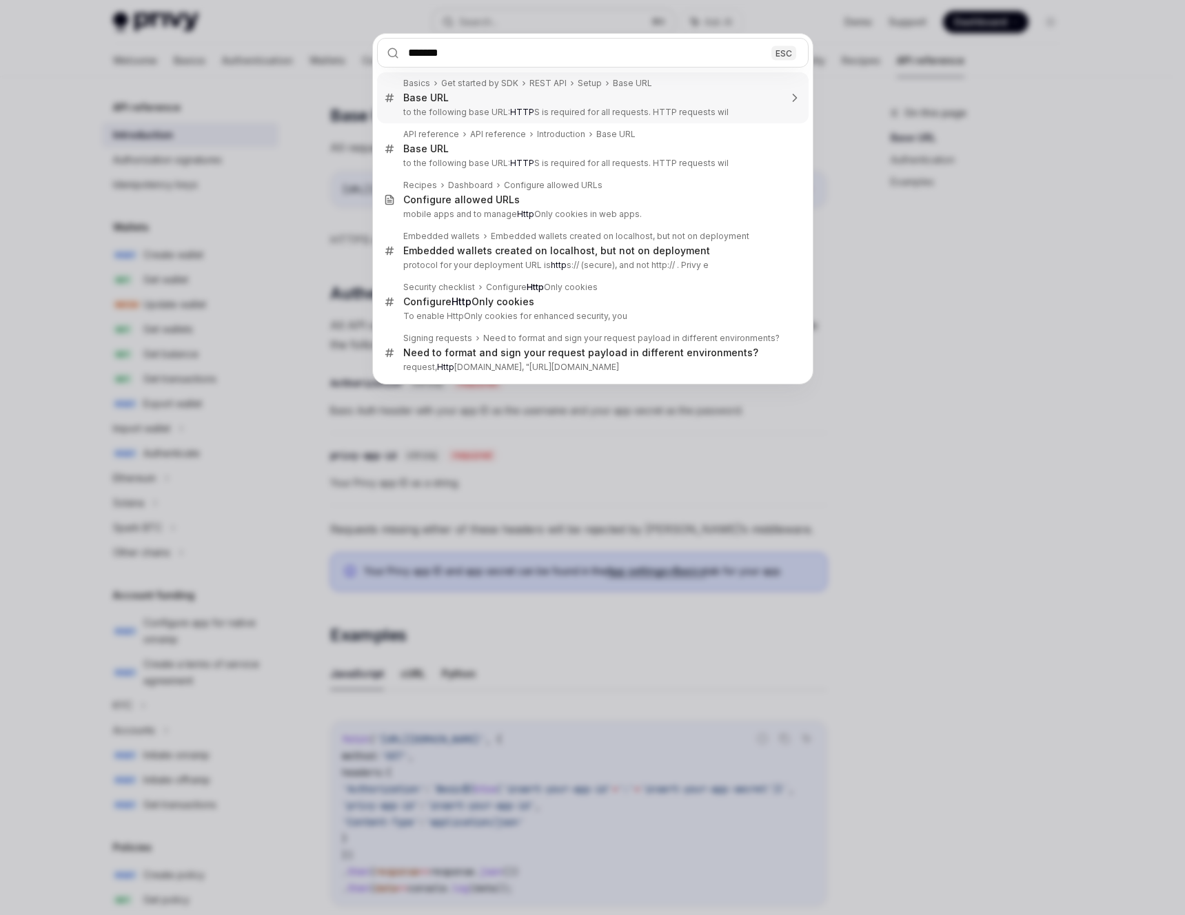
type input "********"
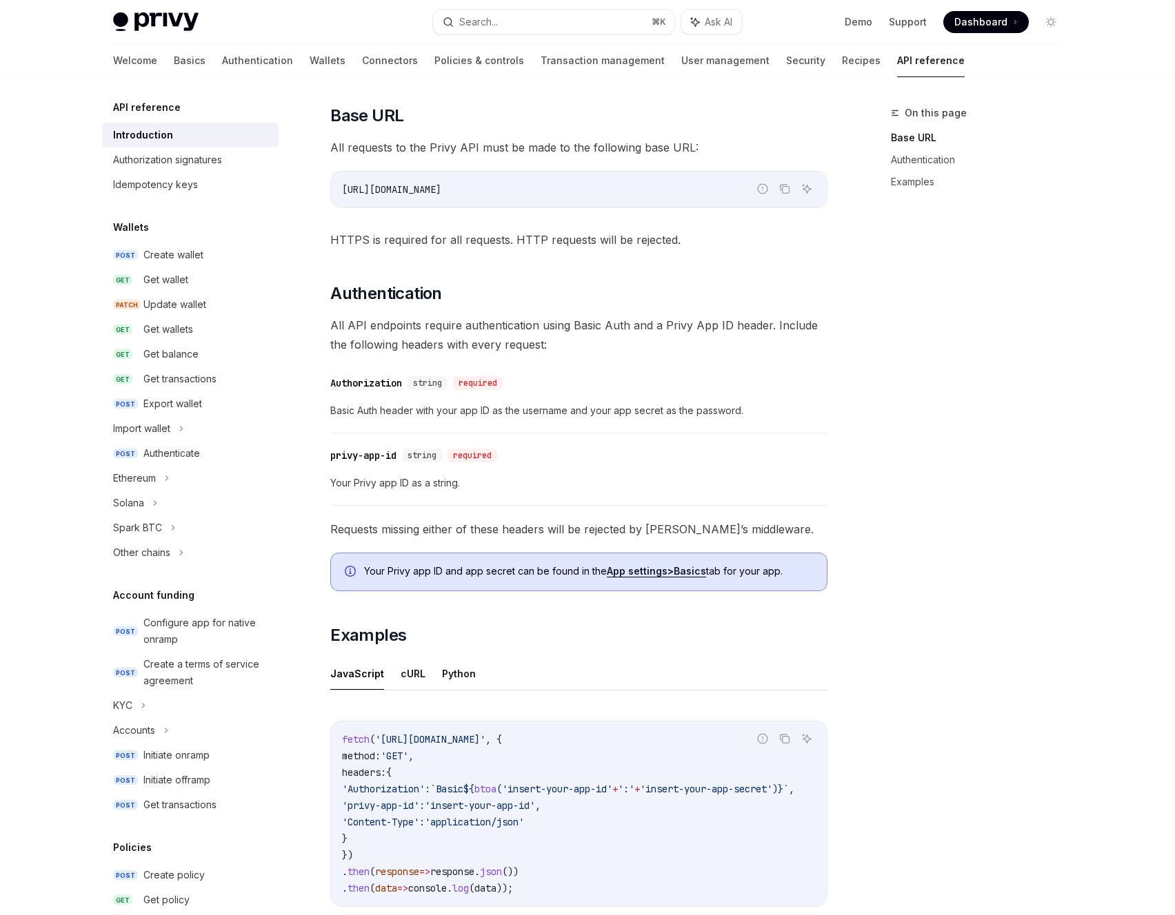
click at [826, 410] on span "Basic Auth header with your app ID as the username and your app secret as the p…" at bounding box center [578, 411] width 497 height 17
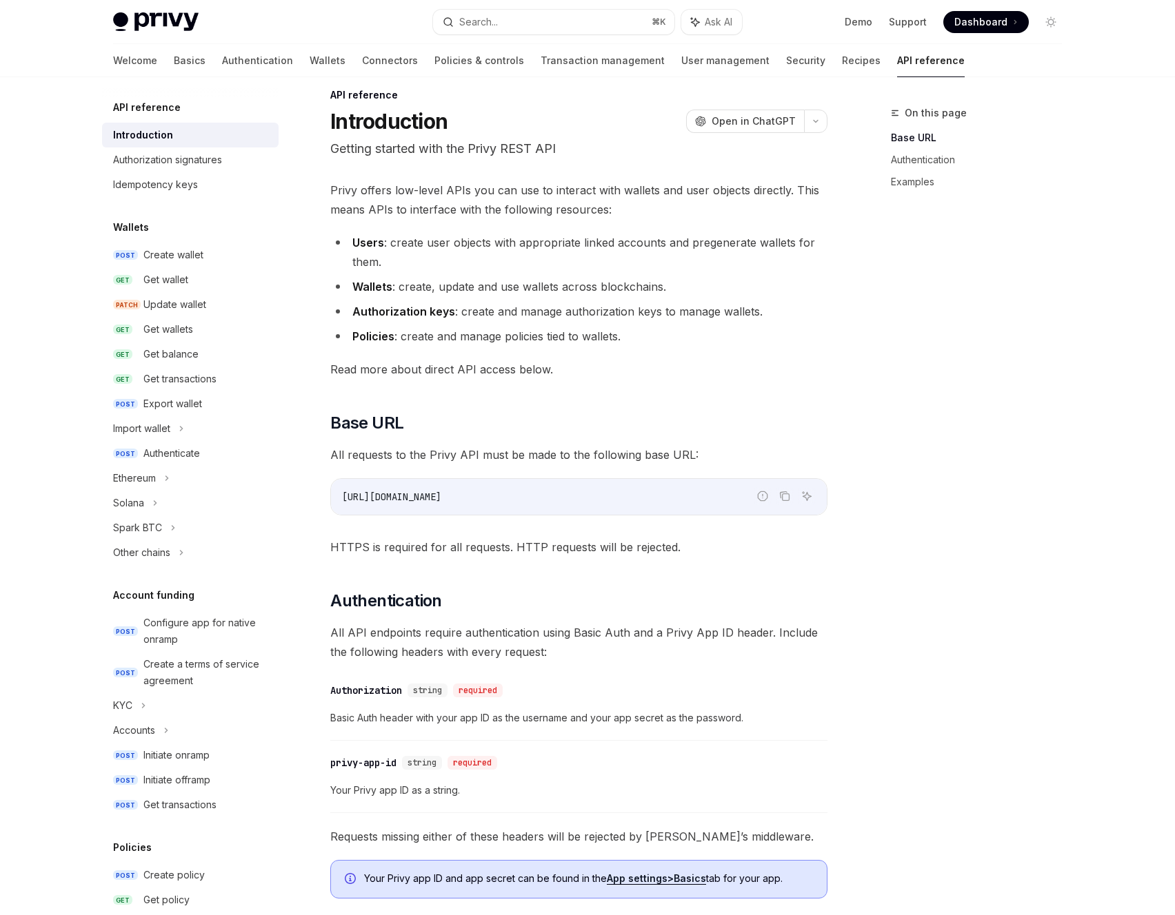
scroll to position [0, 0]
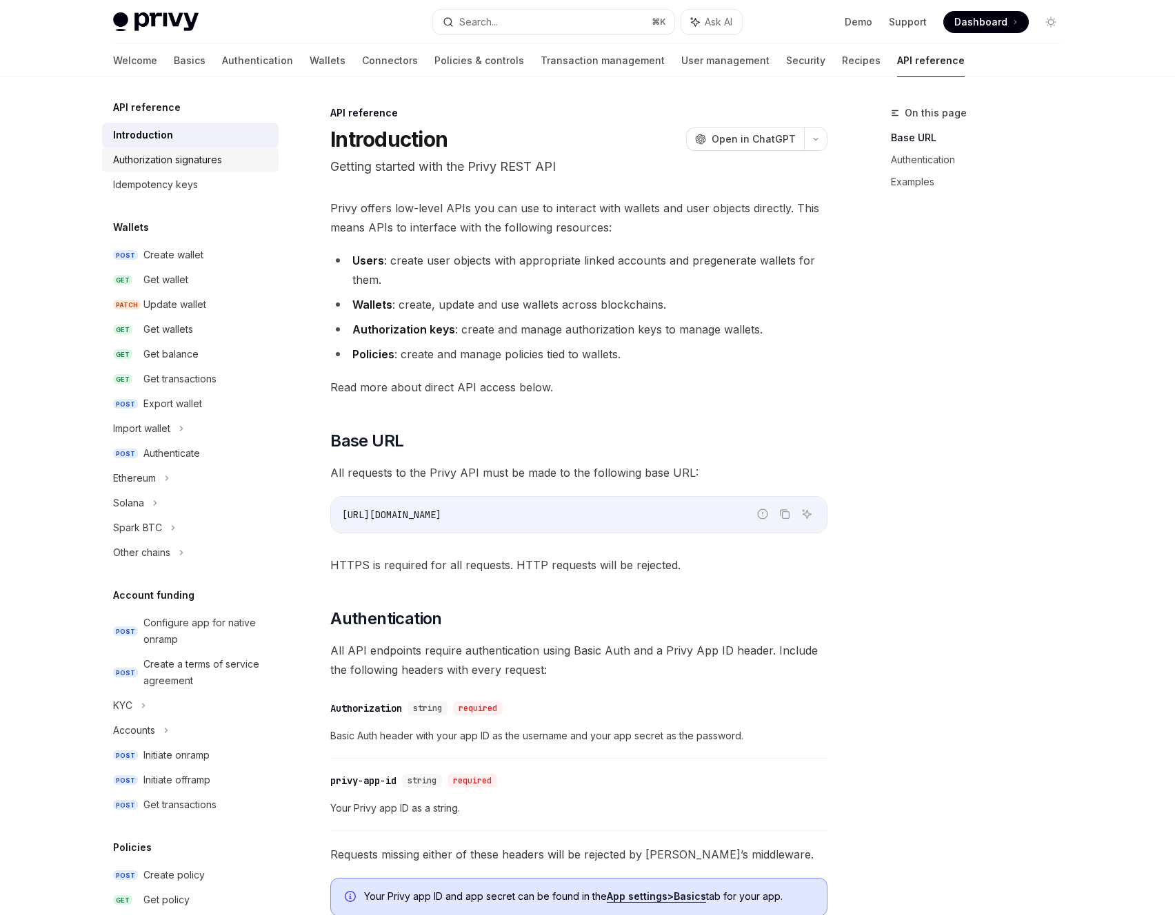
click at [183, 156] on div "Authorization signatures" at bounding box center [167, 160] width 109 height 17
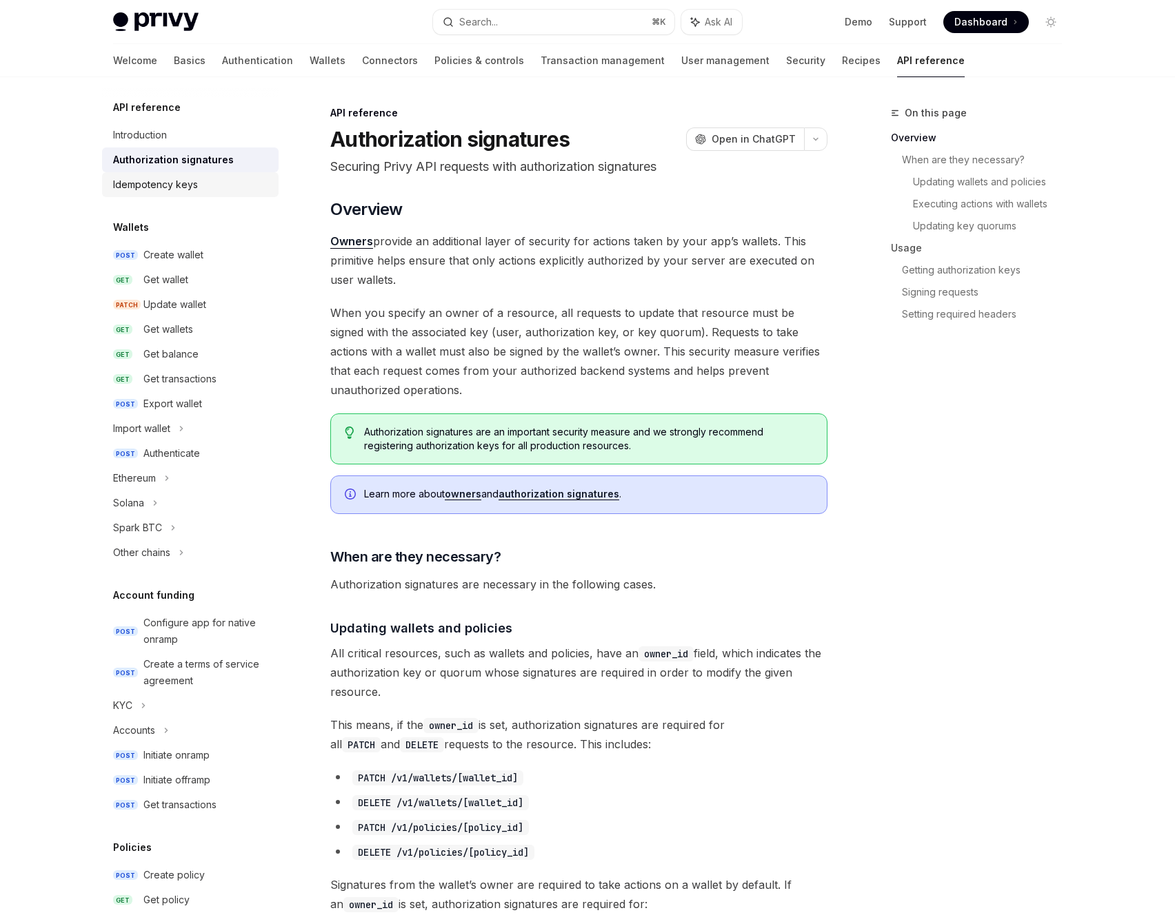
click at [182, 181] on div "Idempotency keys" at bounding box center [155, 184] width 85 height 17
type textarea "*"
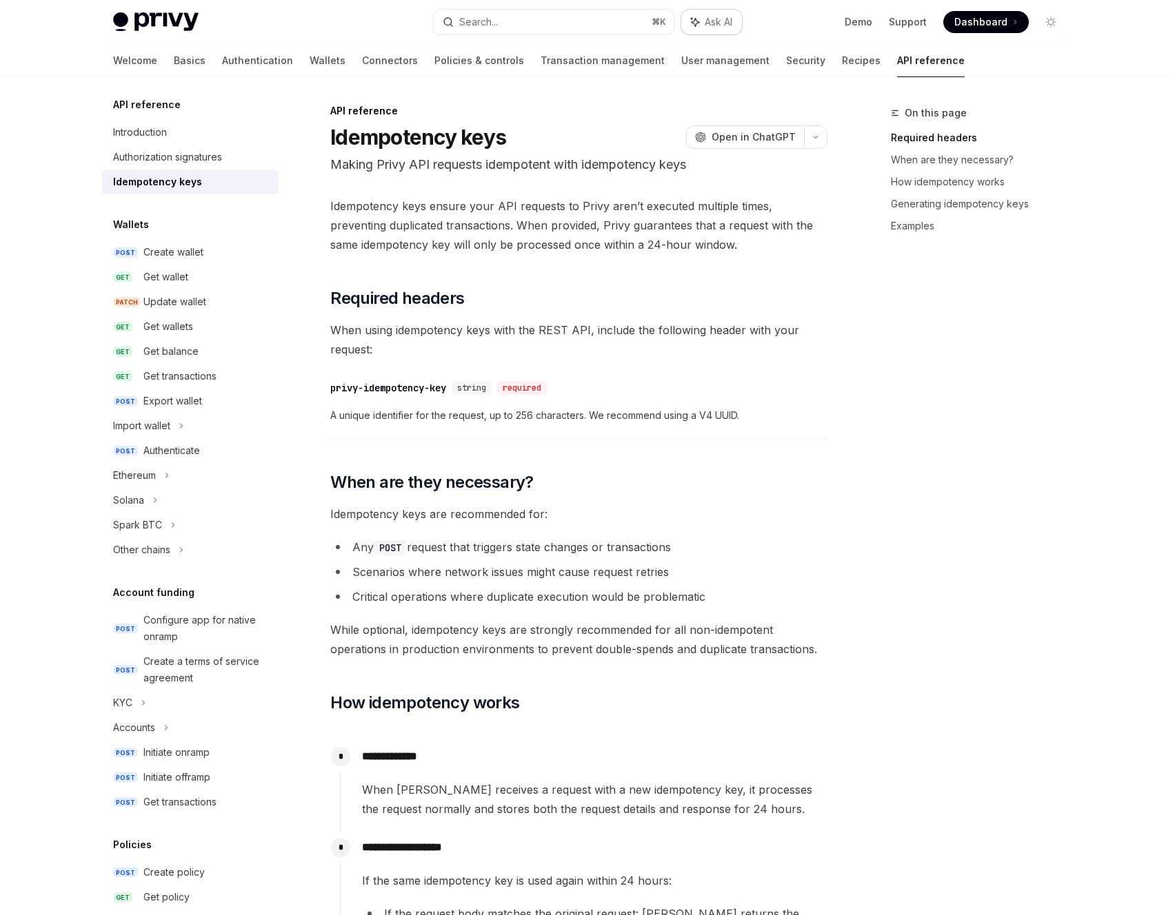
scroll to position [3, 0]
click at [615, 19] on button "Search... ⌘ K" at bounding box center [553, 22] width 241 height 25
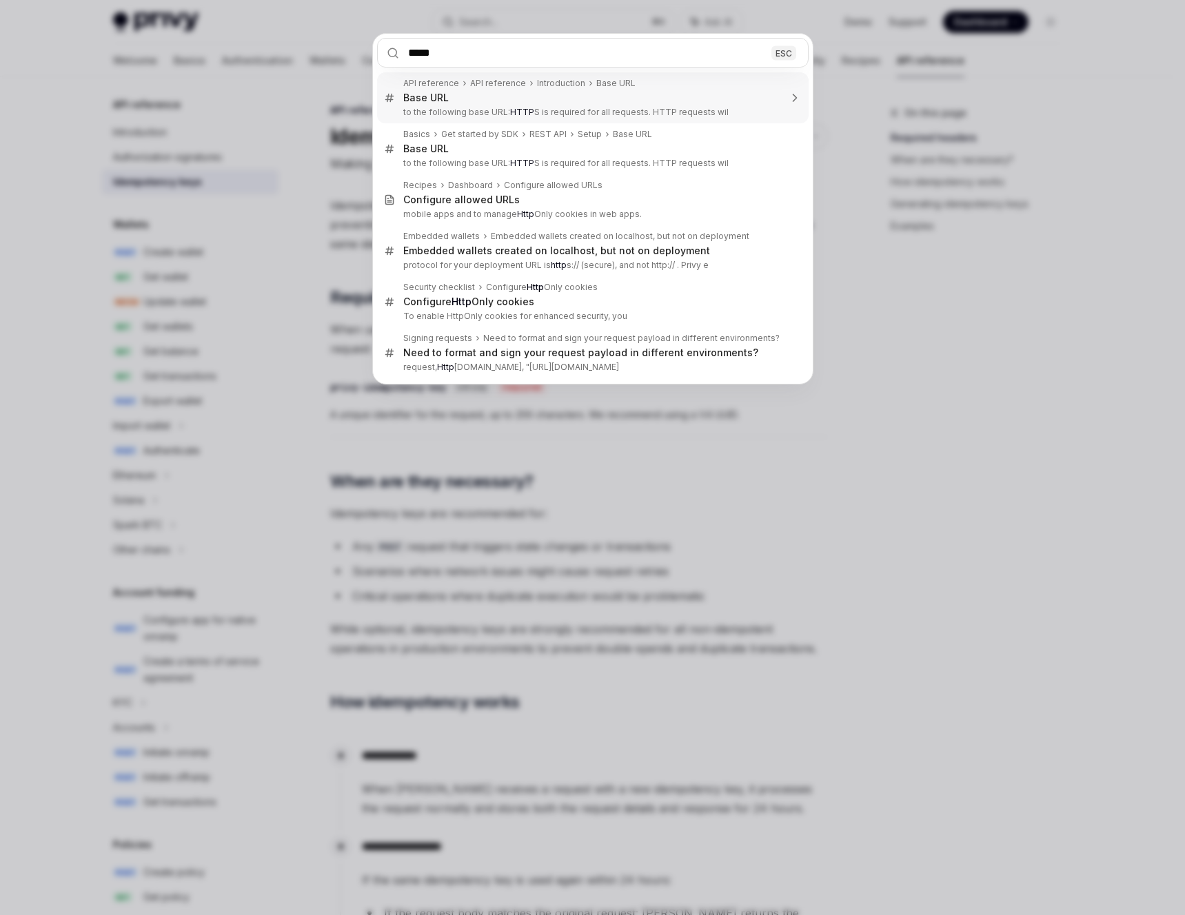
type input "******"
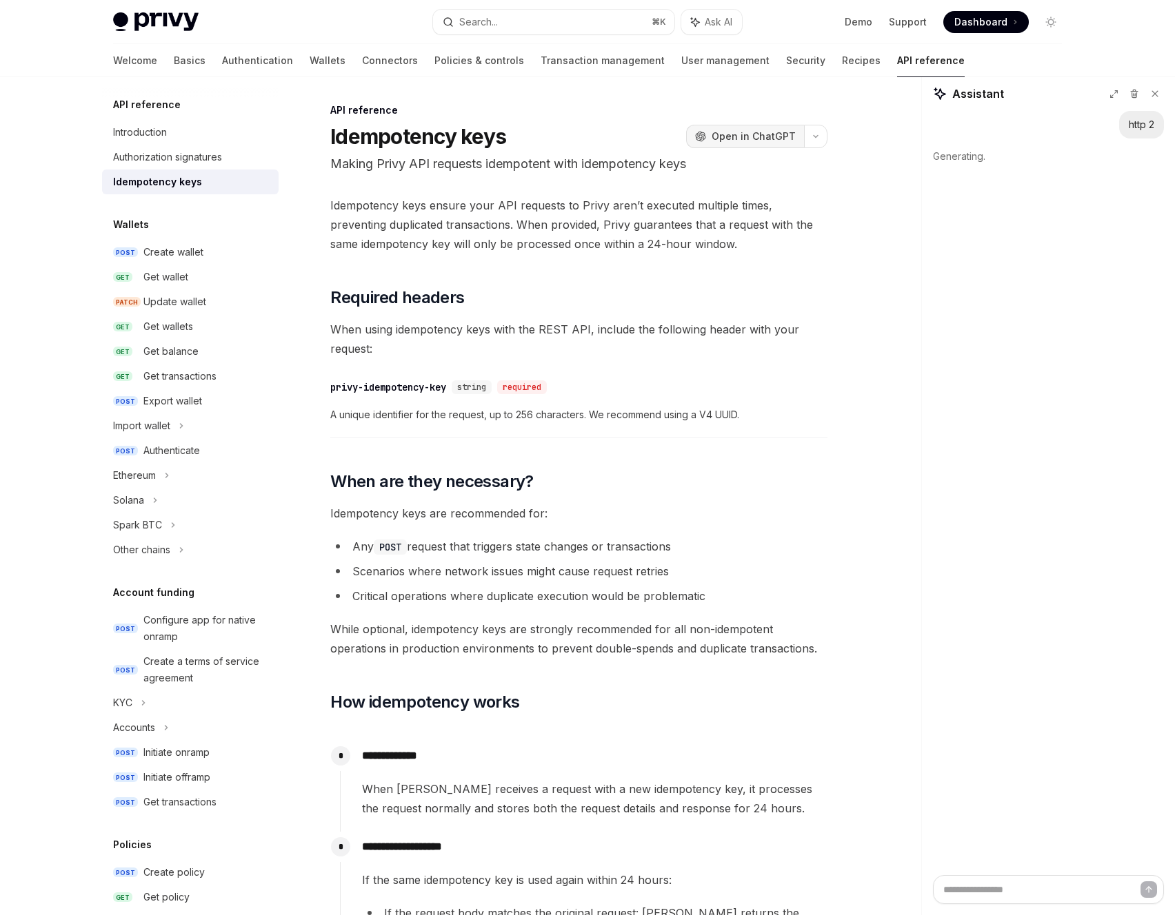
click at [758, 143] on span "Open in ChatGPT" at bounding box center [753, 137] width 84 height 14
click at [1004, 193] on div "Generating.." at bounding box center [1048, 190] width 231 height 36
click at [985, 187] on div "Generating..." at bounding box center [1048, 190] width 231 height 36
click at [988, 151] on span "Searching for http 2" at bounding box center [997, 155] width 97 height 14
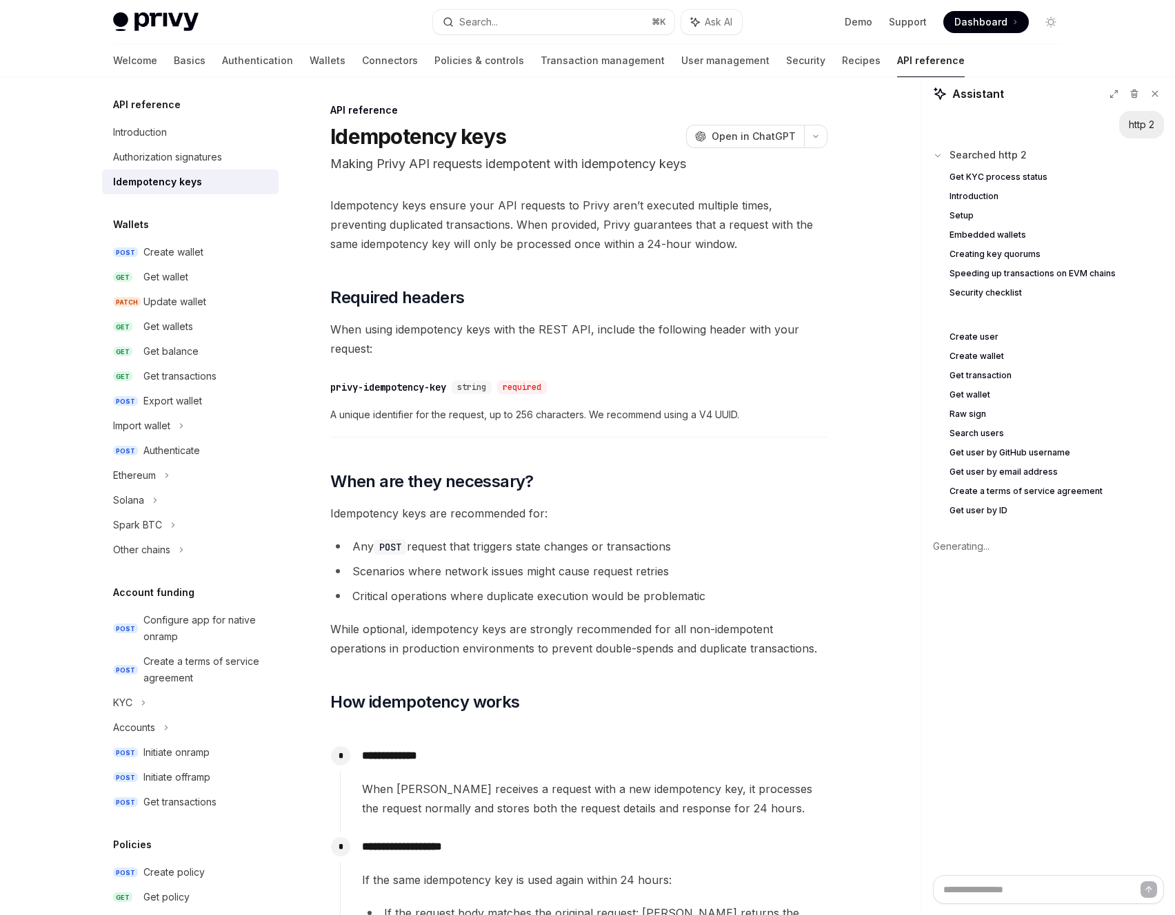
click at [984, 150] on span "Searched http 2" at bounding box center [987, 155] width 77 height 14
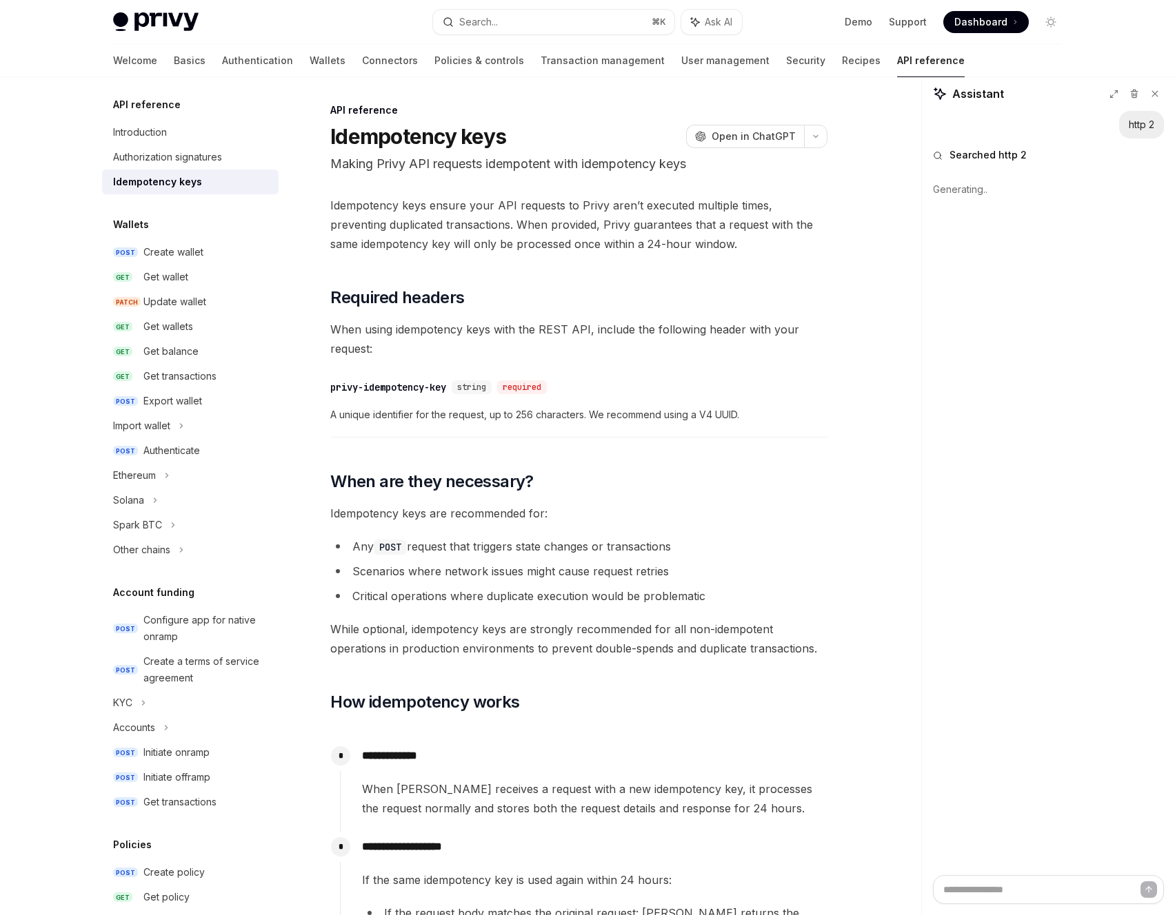
click at [968, 191] on div "Generating.." at bounding box center [1048, 190] width 231 height 36
type textarea "*"
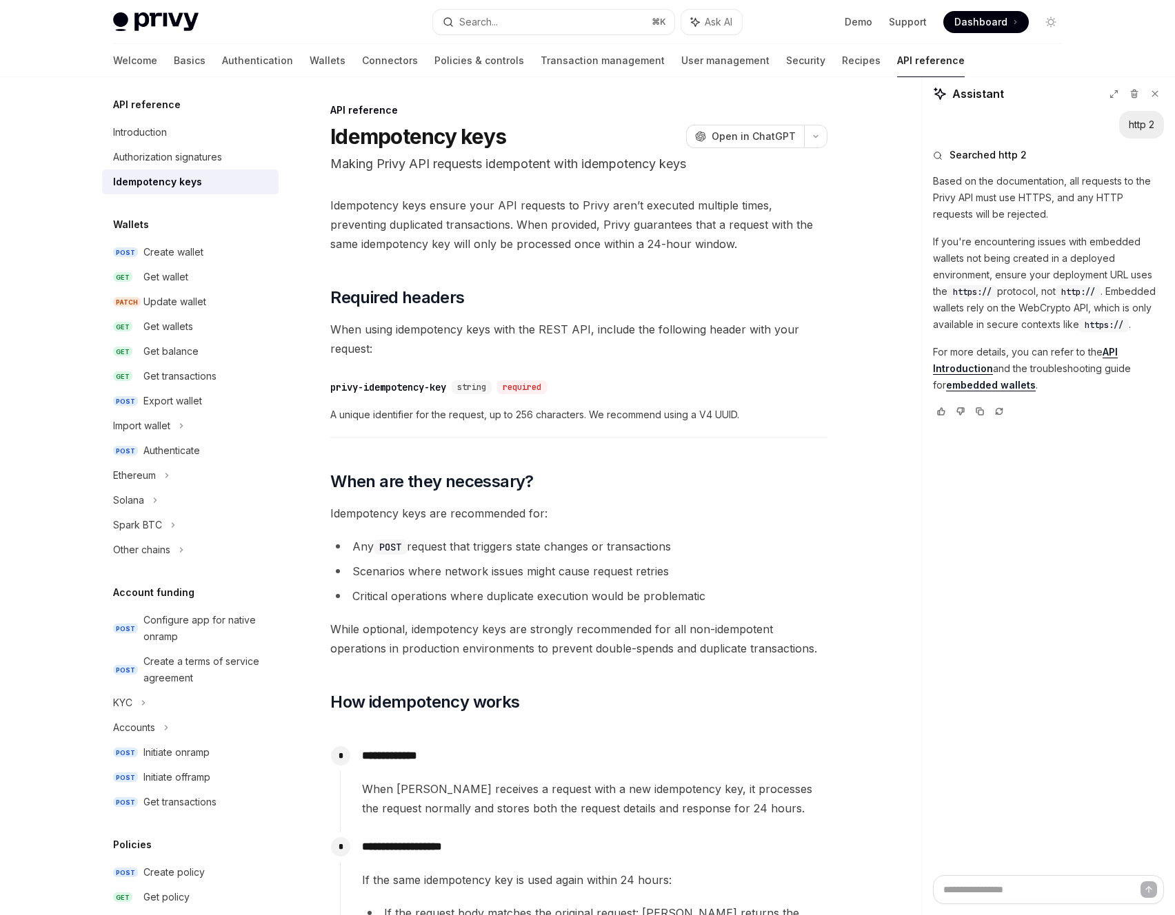
click at [704, 400] on div "​ privy-idempotency-key string required A unique identifier for the request, up…" at bounding box center [578, 404] width 497 height 65
